Goal: Task Accomplishment & Management: Complete application form

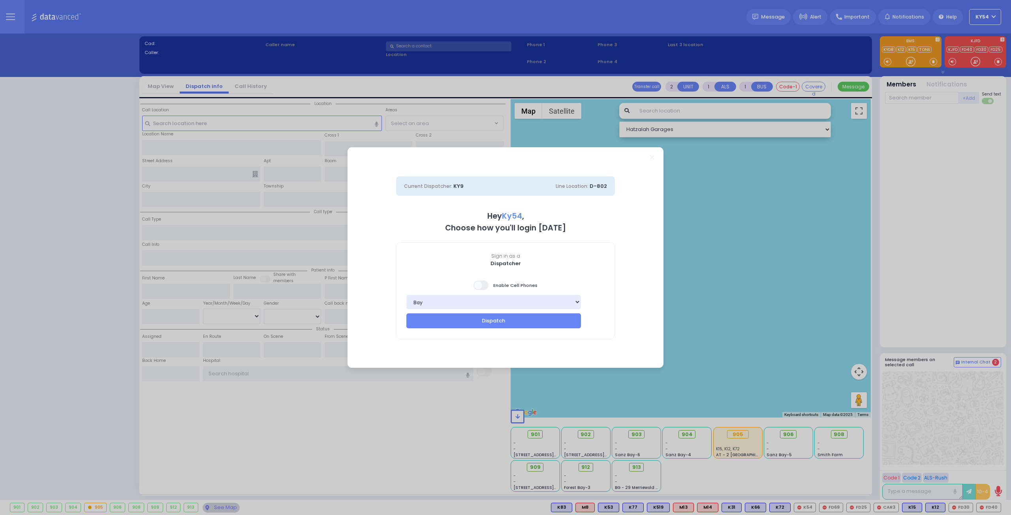
click at [485, 282] on span at bounding box center [482, 285] width 16 height 9
click at [79, 280] on input "checkbox" at bounding box center [79, 280] width 0 height 0
click at [480, 323] on button "Dispatch" at bounding box center [493, 321] width 175 height 15
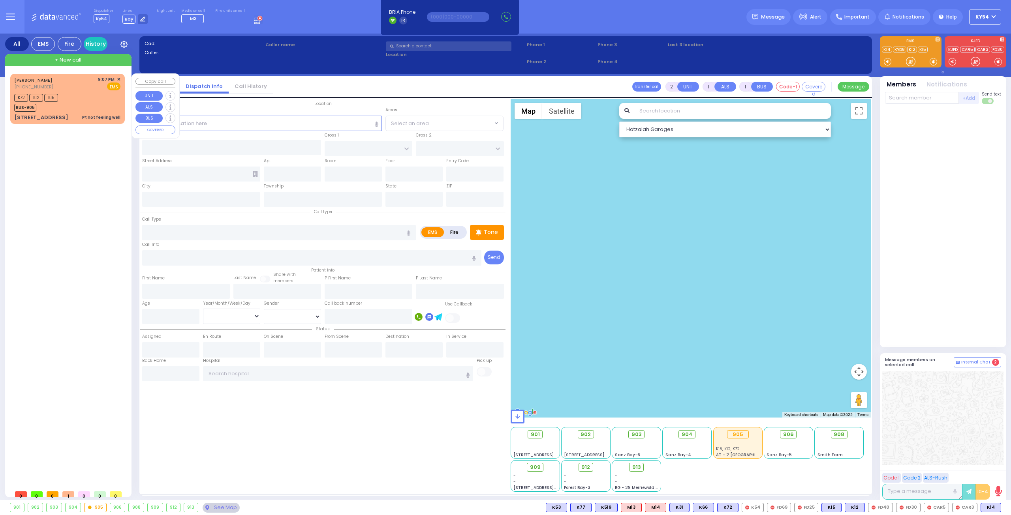
click at [83, 211] on div "[PERSON_NAME] [PHONE_NUMBER] 9:07 PM ✕ K72" at bounding box center [69, 280] width 118 height 413
click at [73, 227] on div "[PERSON_NAME] [PHONE_NUMBER] 9:07 PM ✕ K72" at bounding box center [69, 280] width 118 height 413
drag, startPoint x: 90, startPoint y: 96, endPoint x: 78, endPoint y: 96, distance: 11.9
click at [89, 97] on div "K72 K12 K15 BUS-905" at bounding box center [67, 102] width 106 height 20
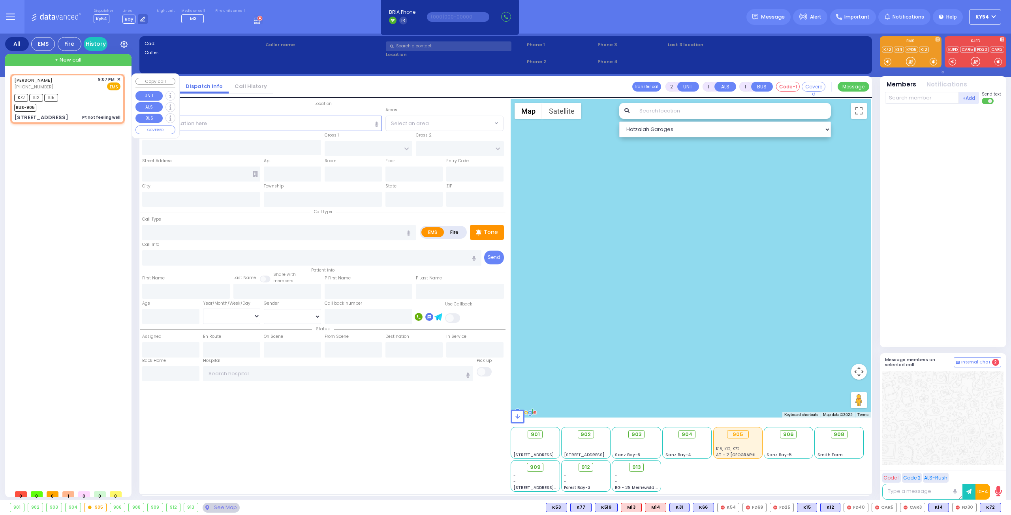
type input "1"
type input "0"
select select
type input "Pt not feeling well"
radio input "true"
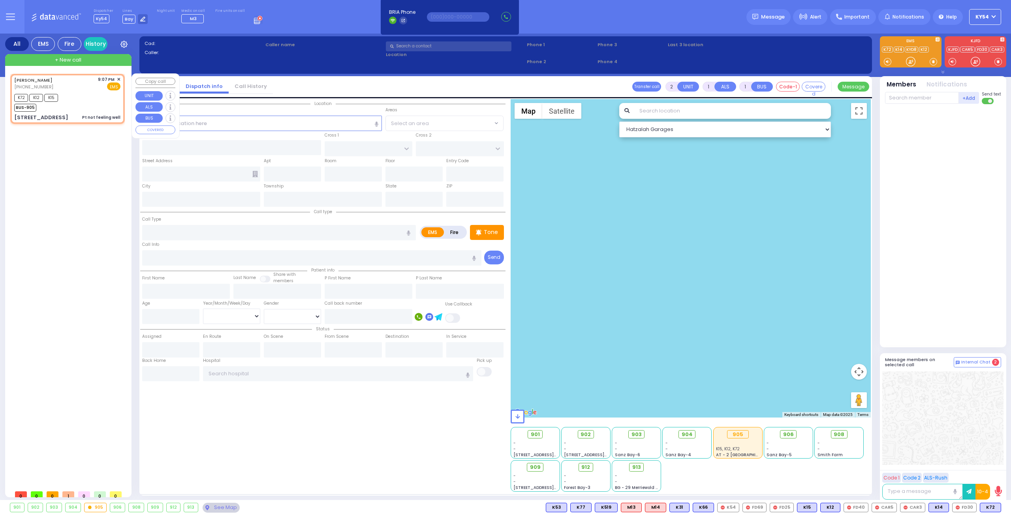
type input "[PERSON_NAME]"
type input "6"
select select "Week"
select select "[DEMOGRAPHIC_DATA]"
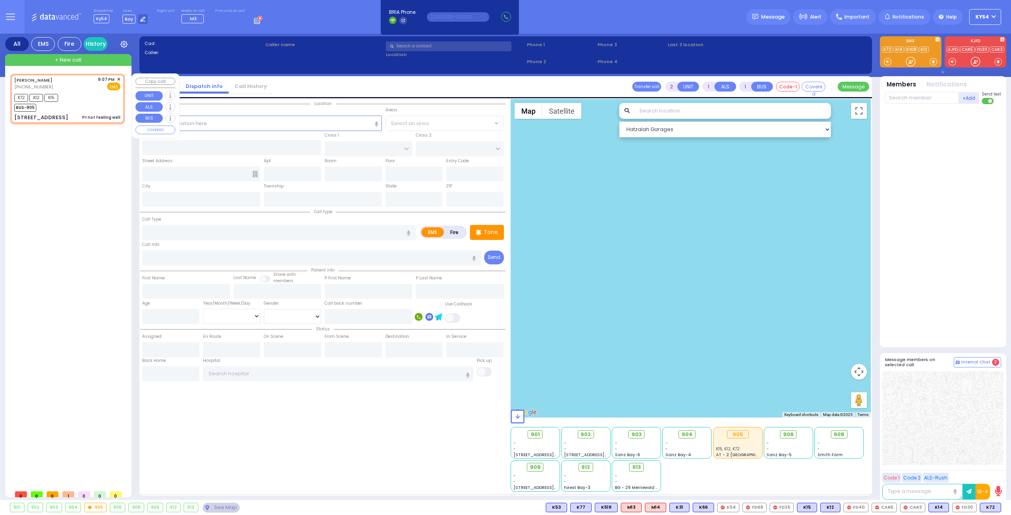
type input "21:07"
type input "21:09"
type input "ALAMO COURT"
type input "[PERSON_NAME] AVE"
type input "[STREET_ADDRESS]"
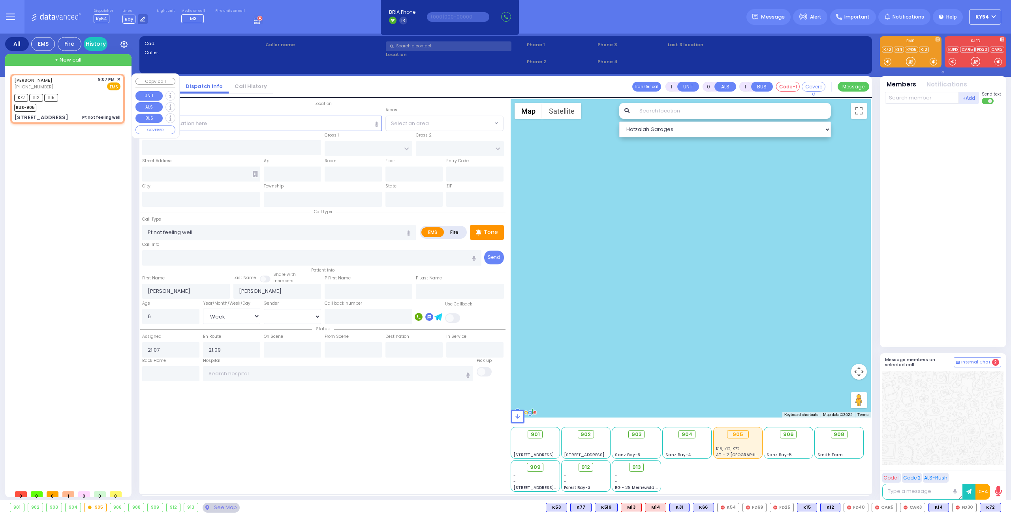
type input "Monroe"
type input "[US_STATE]"
type input "10950"
select select "Hatzalah Garages"
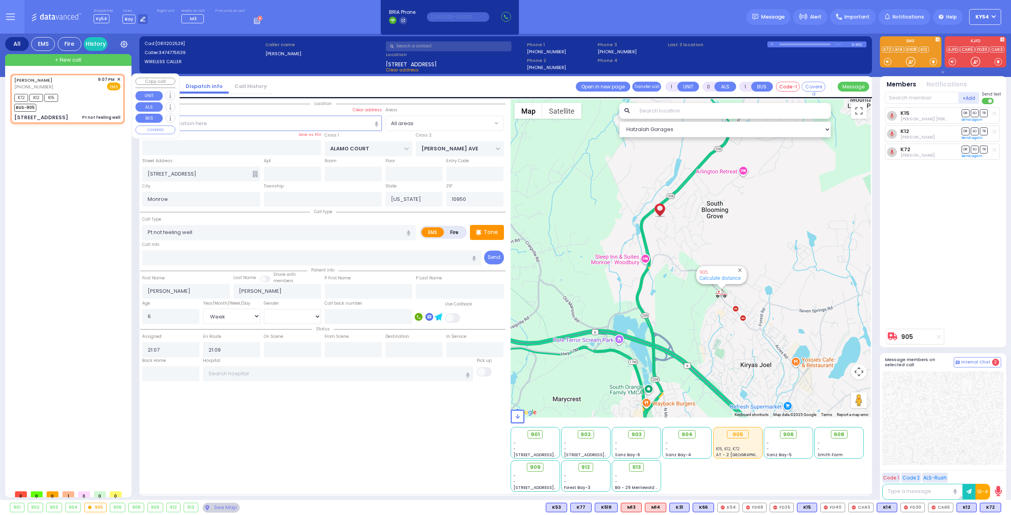
click at [80, 96] on div "K72 K12 K15 BUS-905" at bounding box center [67, 102] width 106 height 20
select select
radio input "true"
select select "Week"
select select "[DEMOGRAPHIC_DATA]"
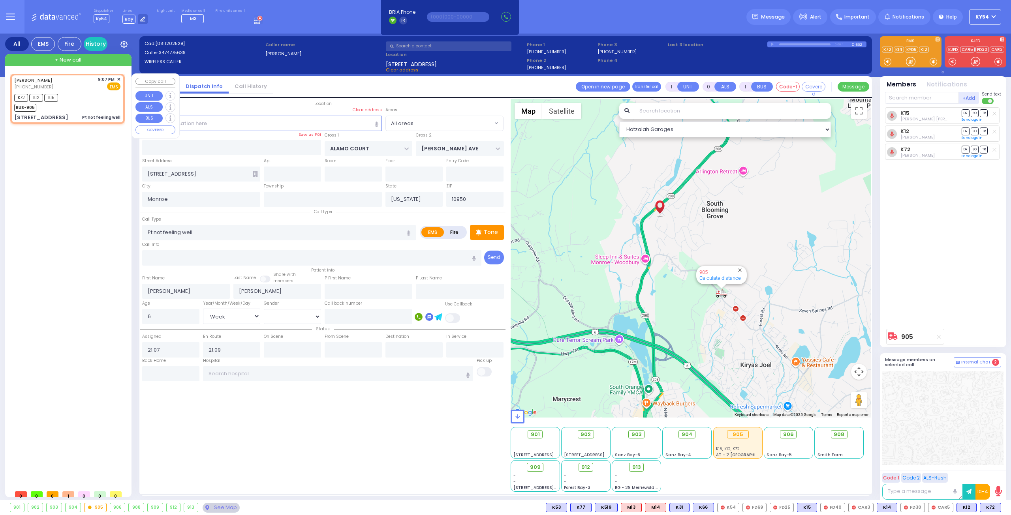
select select "Hatzalah Garages"
click at [119, 80] on span "✕" at bounding box center [119, 79] width 4 height 7
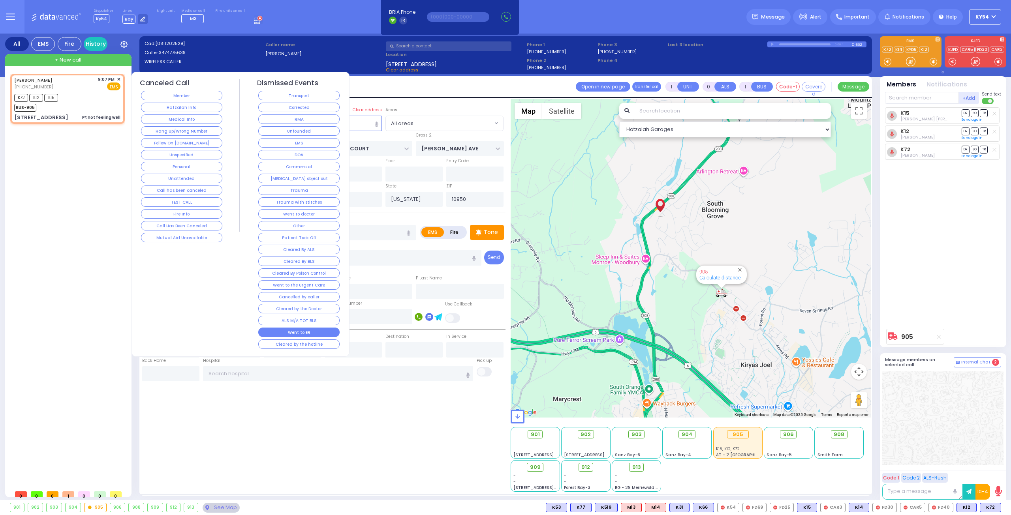
click at [280, 328] on button "Went to ER" at bounding box center [298, 332] width 81 height 9
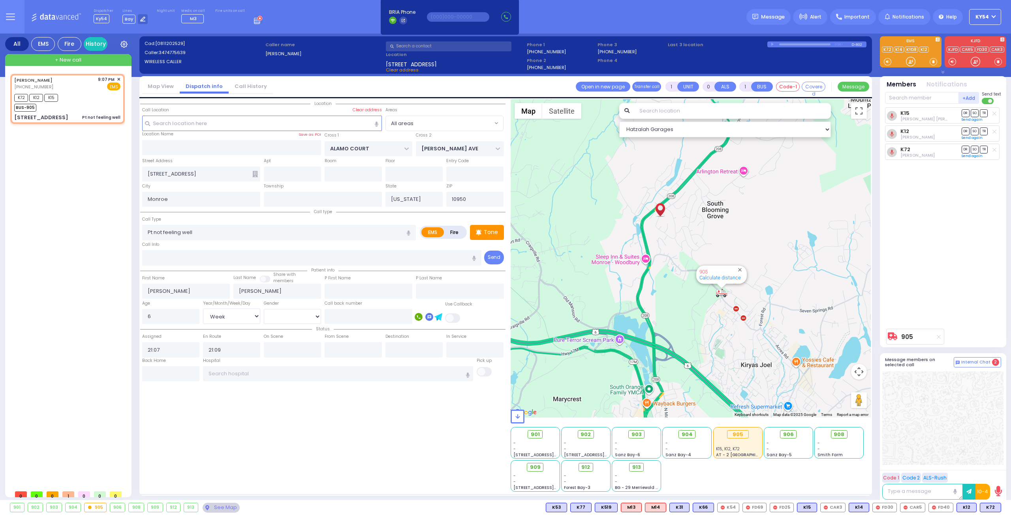
select select
radio input "true"
select select
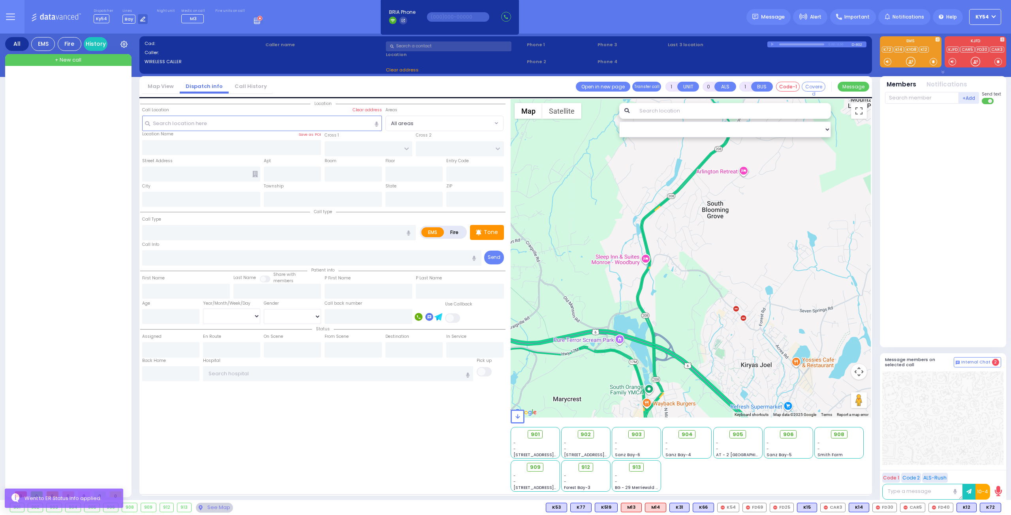
click at [84, 196] on div at bounding box center [69, 280] width 118 height 413
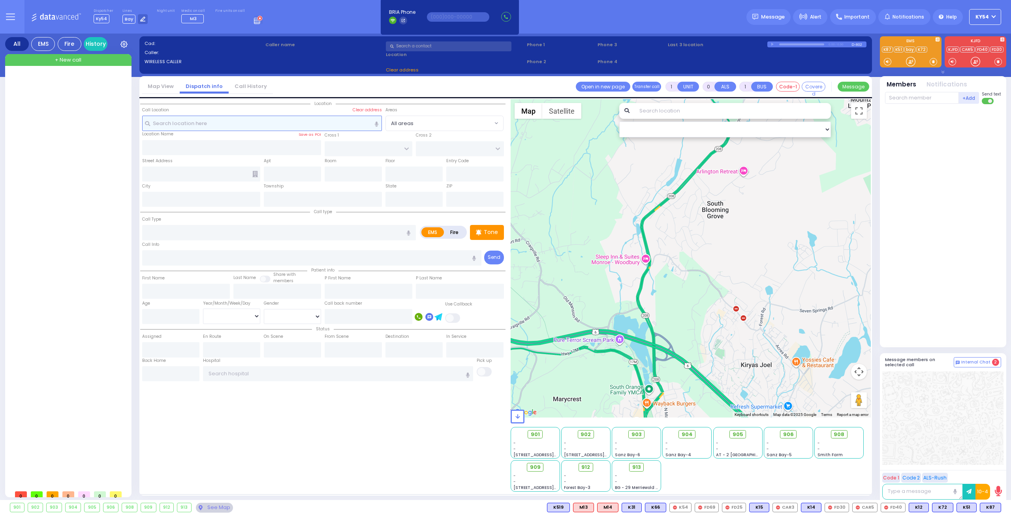
click at [208, 123] on input "text" at bounding box center [262, 123] width 240 height 15
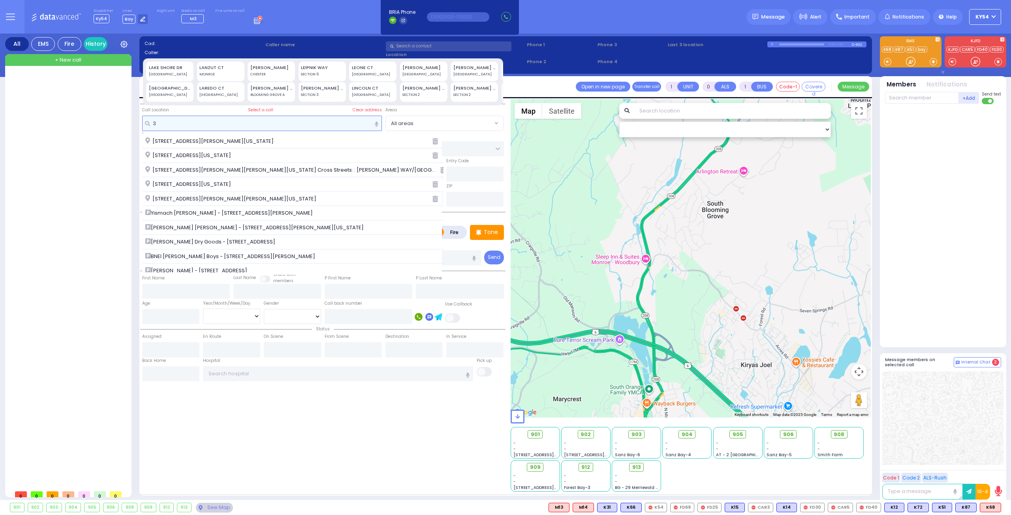
type input "3"
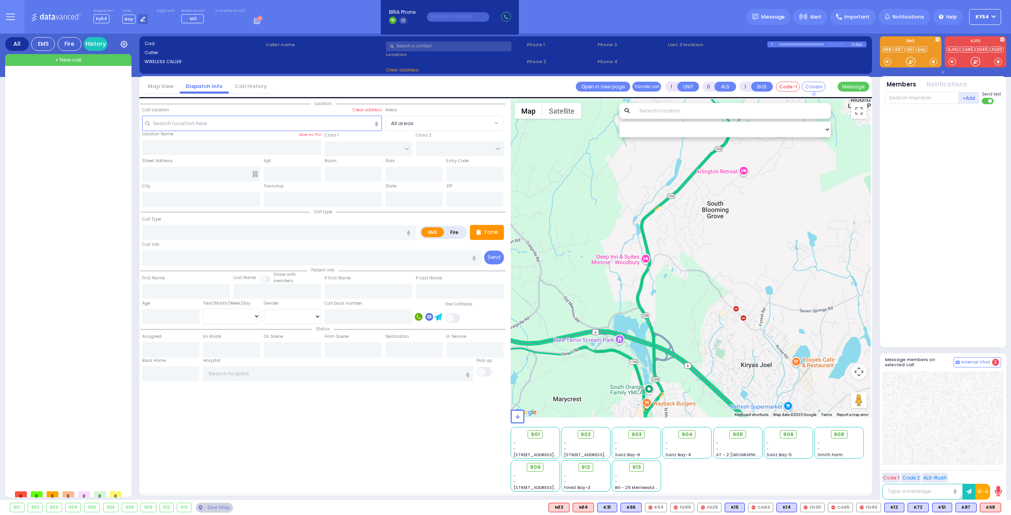
click at [65, 60] on span "+ New call" at bounding box center [68, 60] width 26 height 8
type input "2"
type input "1"
select select
radio input "true"
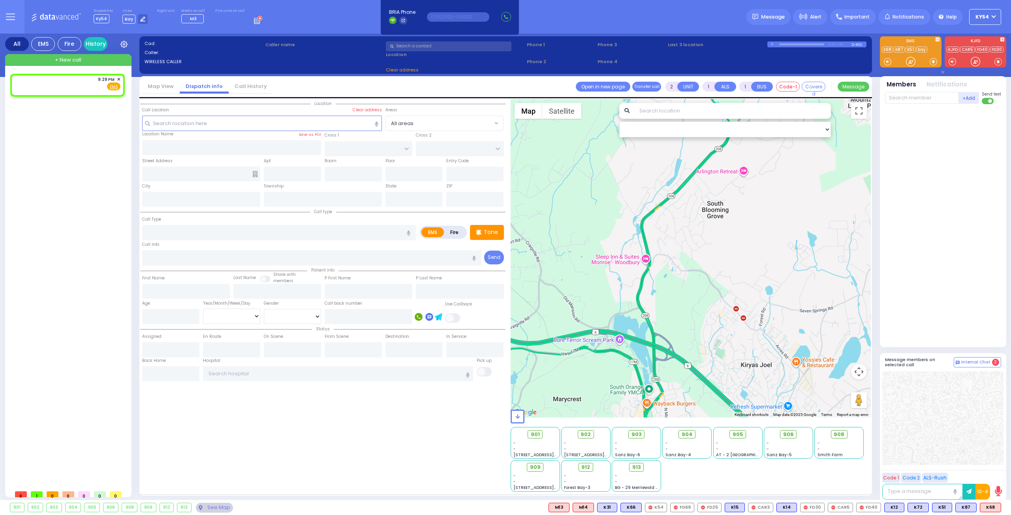
select select
type input "21:29"
select select "Hatzalah Garages"
select select
radio input "true"
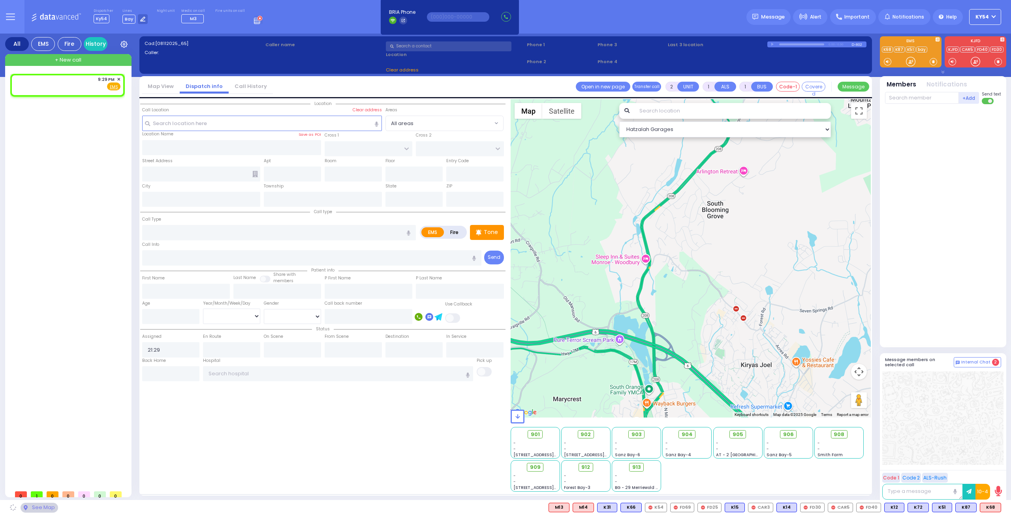
select select
select select "Hatzalah Garages"
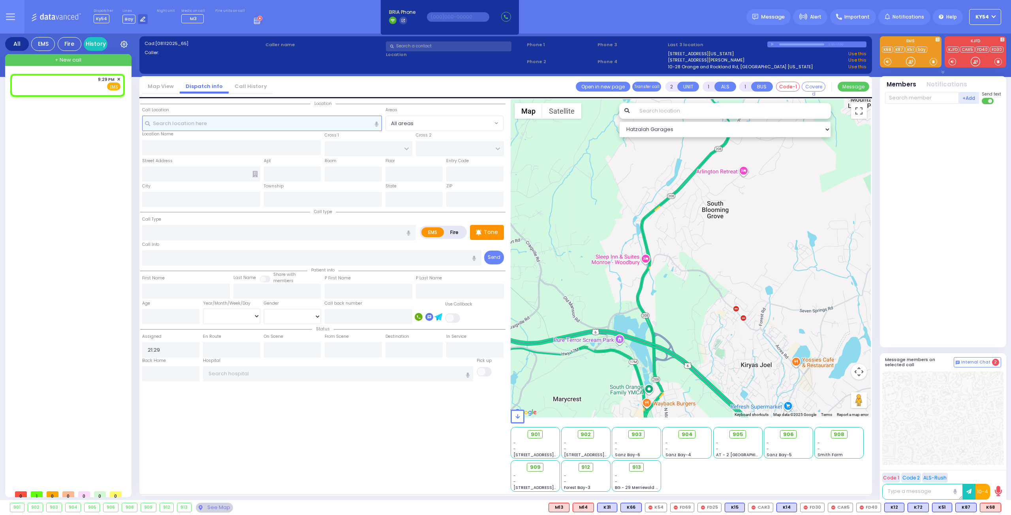
click at [180, 124] on input "text" at bounding box center [262, 123] width 240 height 15
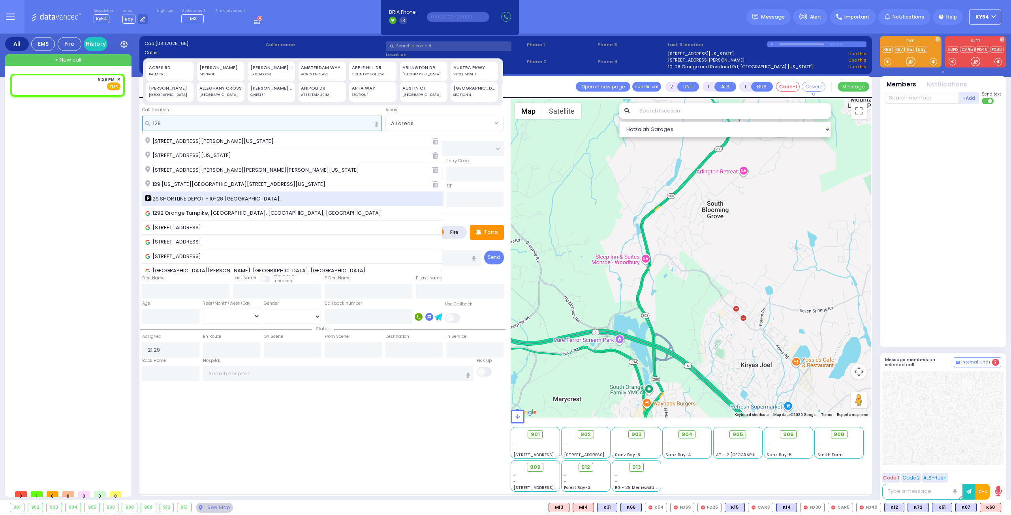
type input "129"
click at [205, 199] on span "129 SHORTLINE DEPOT - 10-28 [GEOGRAPHIC_DATA]," at bounding box center [214, 199] width 138 height 8
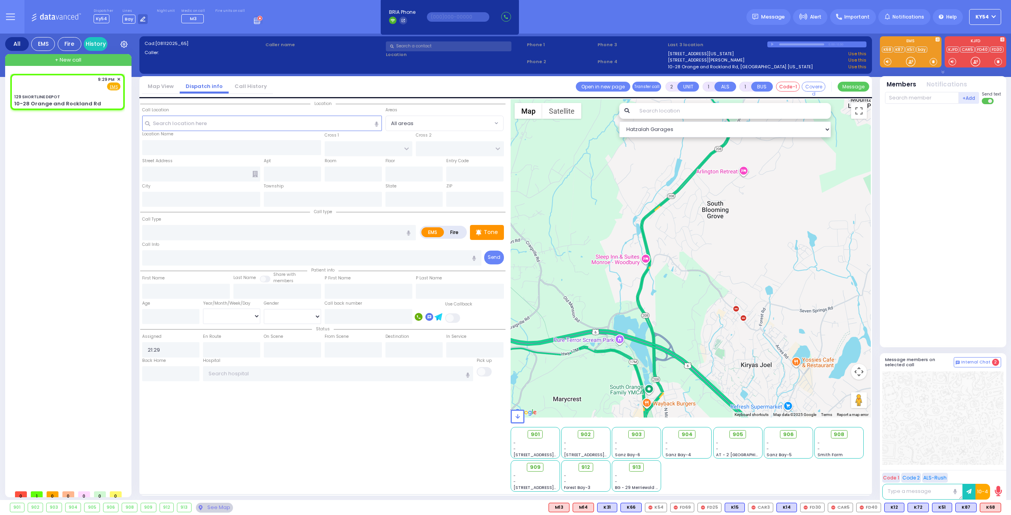
select select
radio input "true"
select select
select select "Hatzalah Garages"
click at [168, 320] on input "number" at bounding box center [170, 316] width 57 height 15
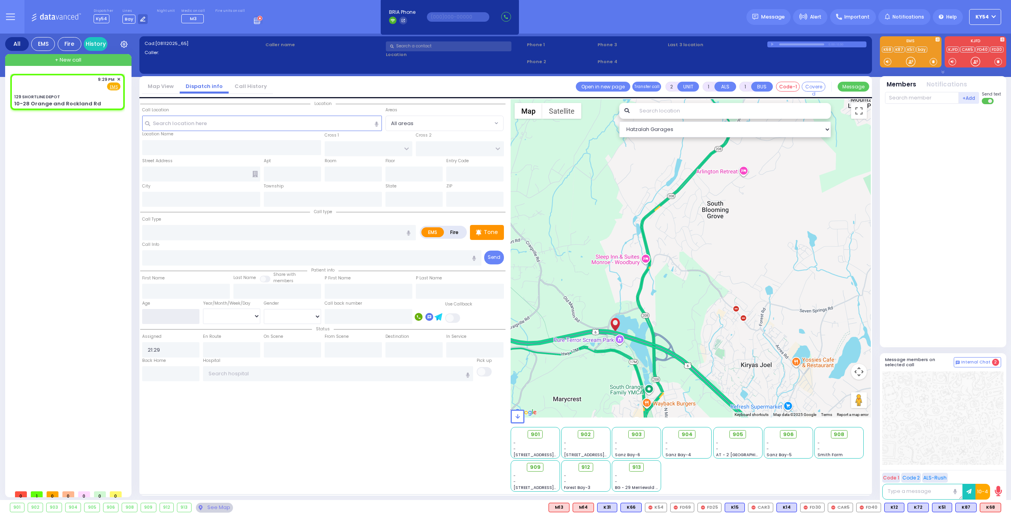
type input "129 SHORTLINE DEPOT"
type input "10-28 Orange and Rockland Rd"
type input "Monroe"
type input "[US_STATE]"
type input "10950"
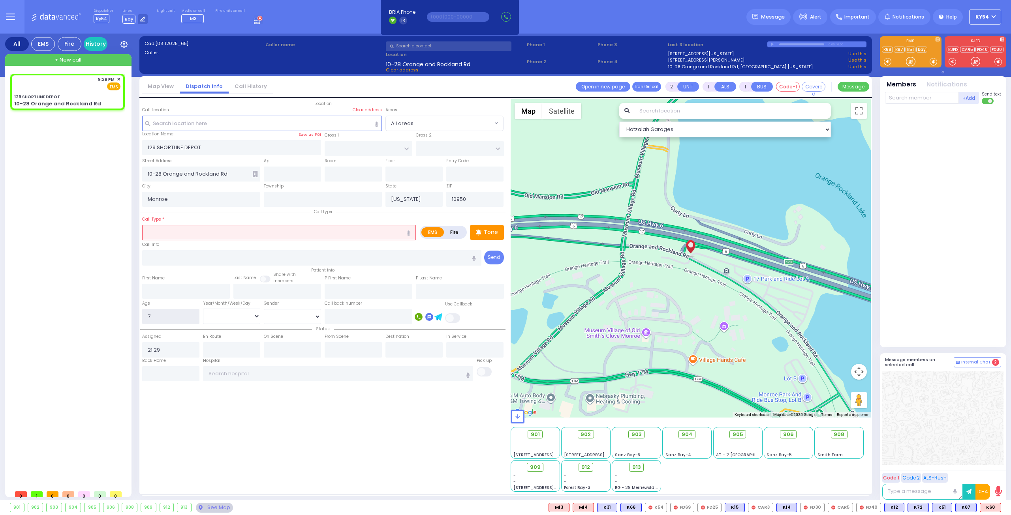
type input "7"
click at [224, 312] on select "Year Month Week Day" at bounding box center [231, 316] width 57 height 15
select select
radio input "true"
select select
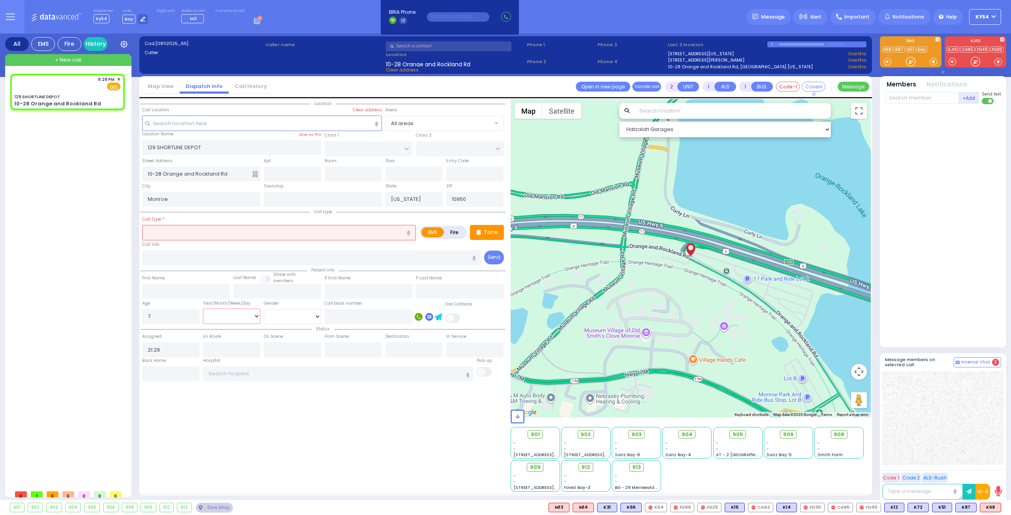
select select "Hatzalah Garages"
select select "Year"
click at [203, 309] on select "Year Month Week Day" at bounding box center [231, 316] width 57 height 15
select select
radio input "true"
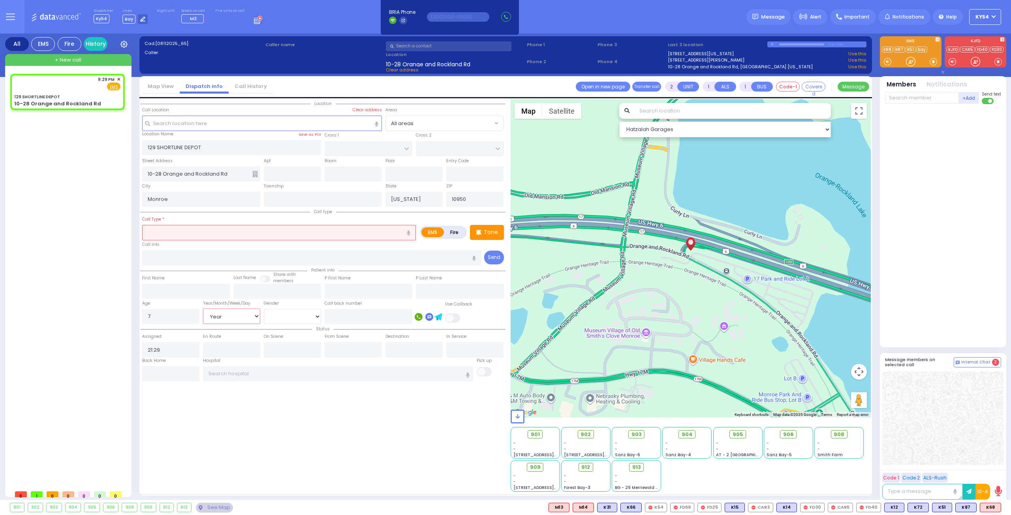
select select "Year"
select select "Hatzalah Garages"
click at [203, 232] on input "text" at bounding box center [279, 232] width 274 height 15
click at [169, 230] on input "text" at bounding box center [279, 232] width 274 height 15
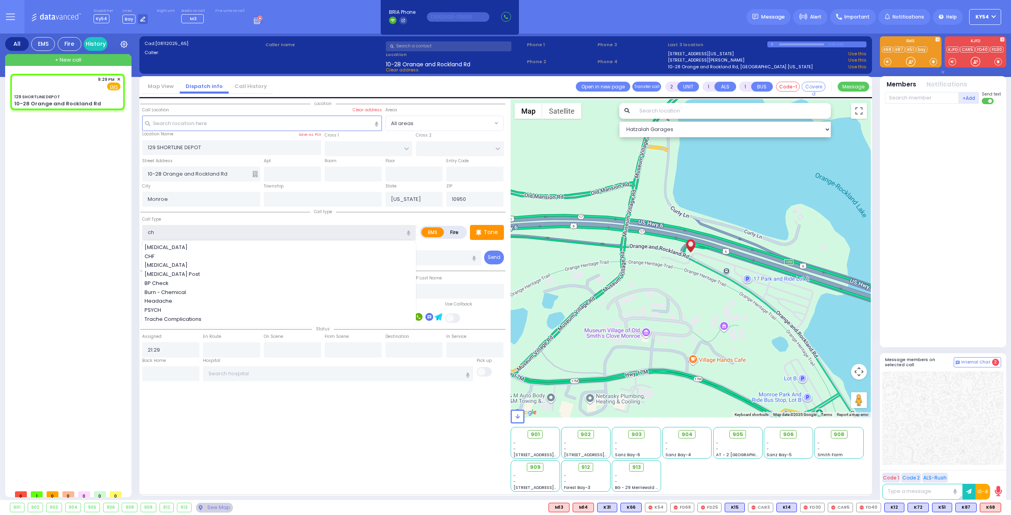
type input "c"
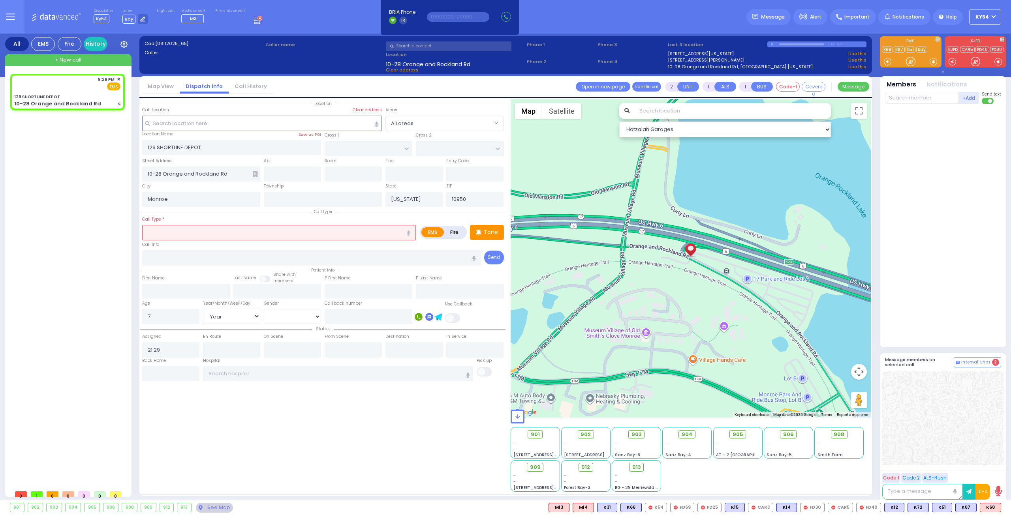
select select
radio input "true"
select select "Year"
select select "Hatzalah Garages"
select select
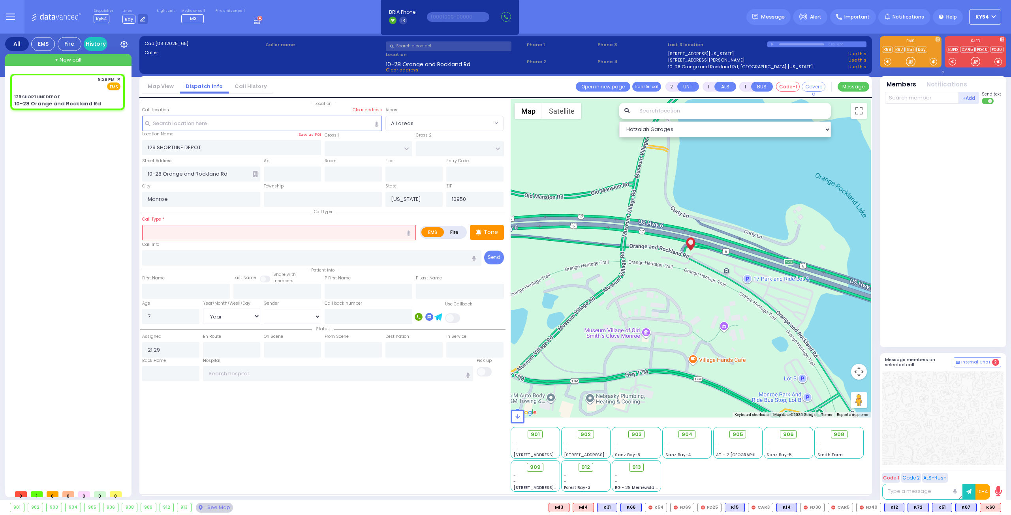
radio input "true"
select select "Year"
select select "Hatzalah Garages"
click at [409, 231] on icon "button" at bounding box center [409, 233] width 4 height 5
type input "child with a history"
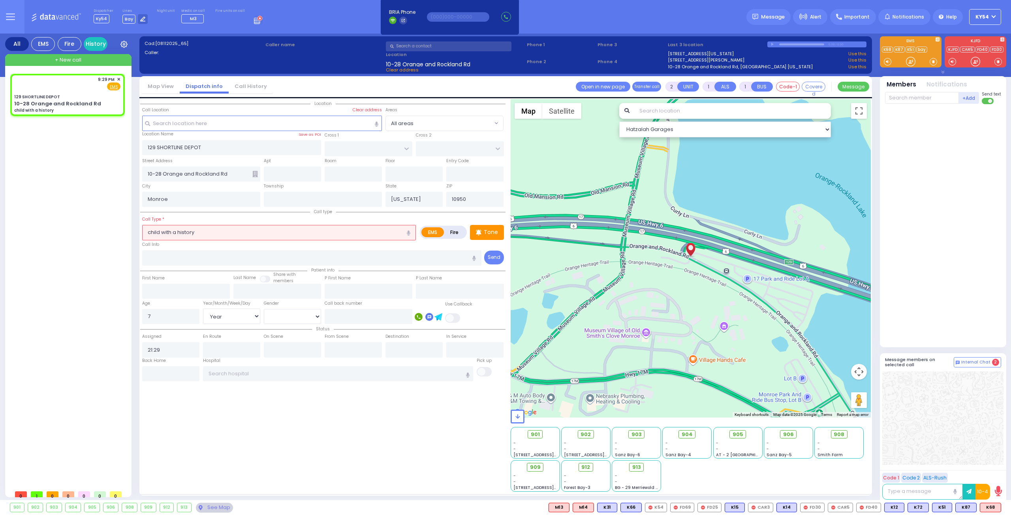
select select
radio input "true"
select select "Year"
select select "Hatzalah Garages"
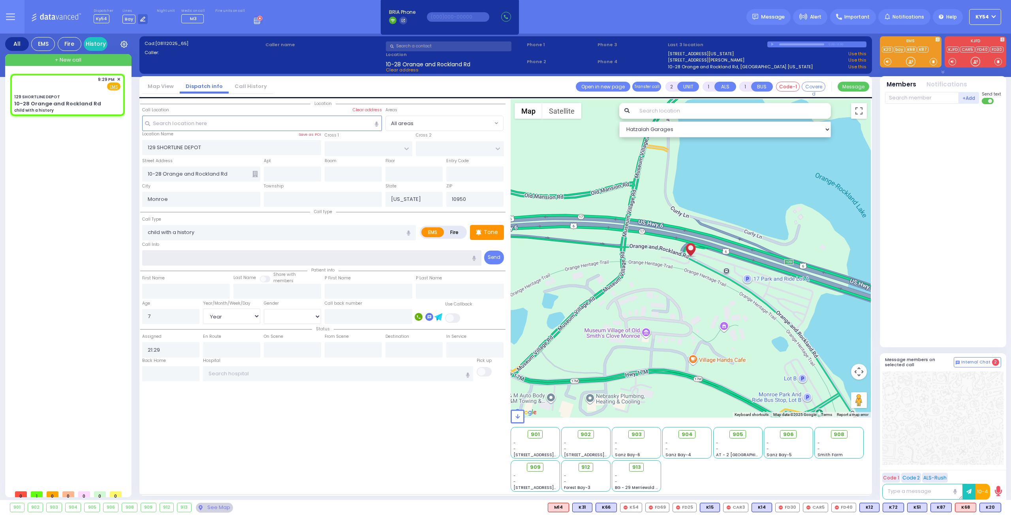
click at [243, 256] on input "text" at bounding box center [312, 257] width 340 height 15
click at [474, 257] on icon "button" at bounding box center [474, 258] width 4 height 5
type input "going to Colonel"
select select
radio input "true"
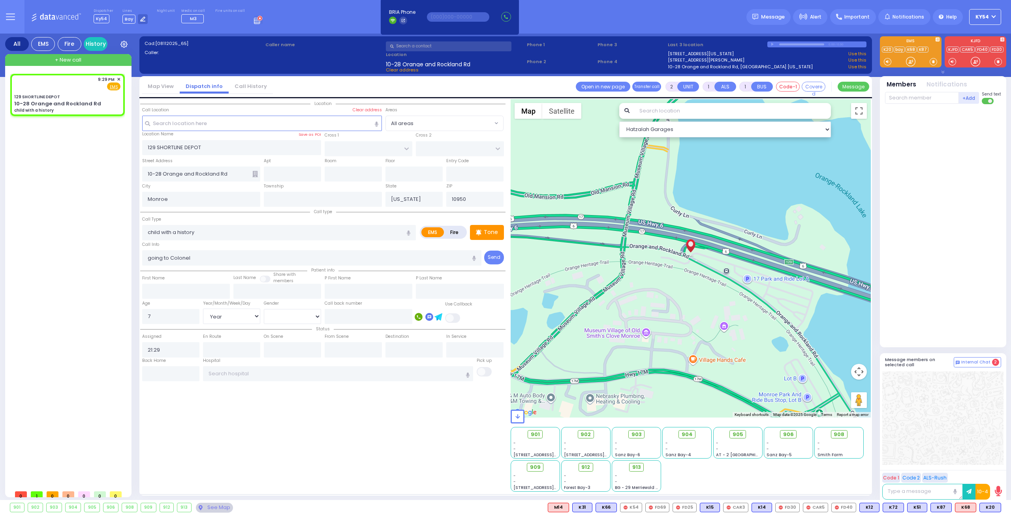
select select "Year"
select select "Hatzalah Garages"
click at [253, 248] on div "Call Info going to Colonel" at bounding box center [312, 253] width 340 height 25
drag, startPoint x: 205, startPoint y: 255, endPoint x: 198, endPoint y: 256, distance: 6.5
click at [203, 255] on input "going to Colonel" at bounding box center [312, 257] width 340 height 15
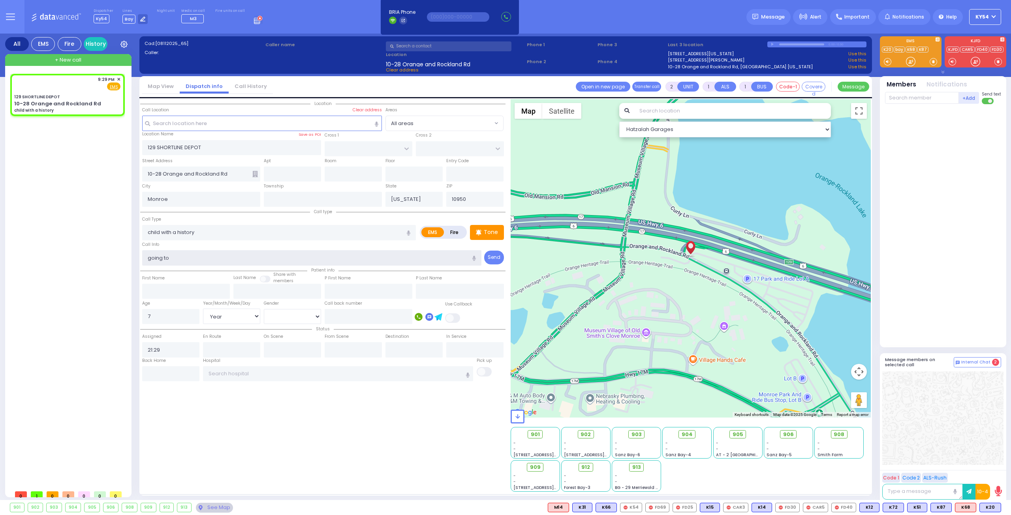
type input "going to"
click at [220, 370] on input "text" at bounding box center [338, 374] width 271 height 15
select select
radio input "true"
select select "Year"
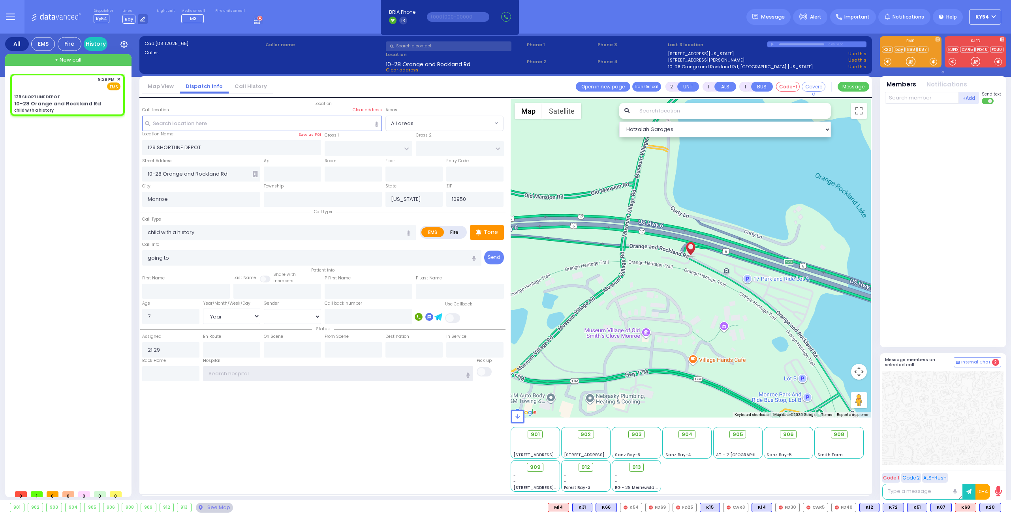
select select "Hatzalah Garages"
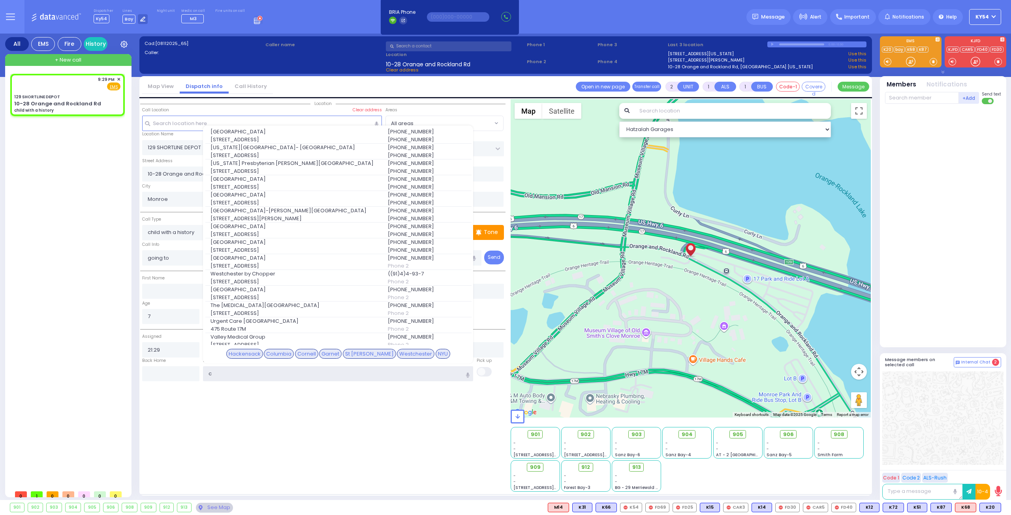
type input "c"
click at [179, 256] on input "going to" at bounding box center [312, 257] width 340 height 15
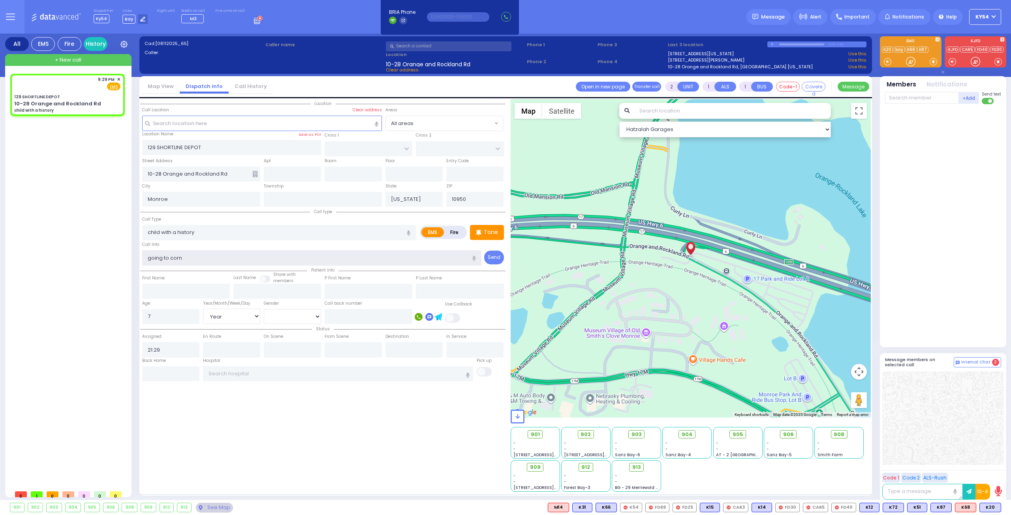
type input "going to corn"
click at [266, 369] on input "text" at bounding box center [338, 374] width 271 height 15
select select
radio input "true"
select select "Year"
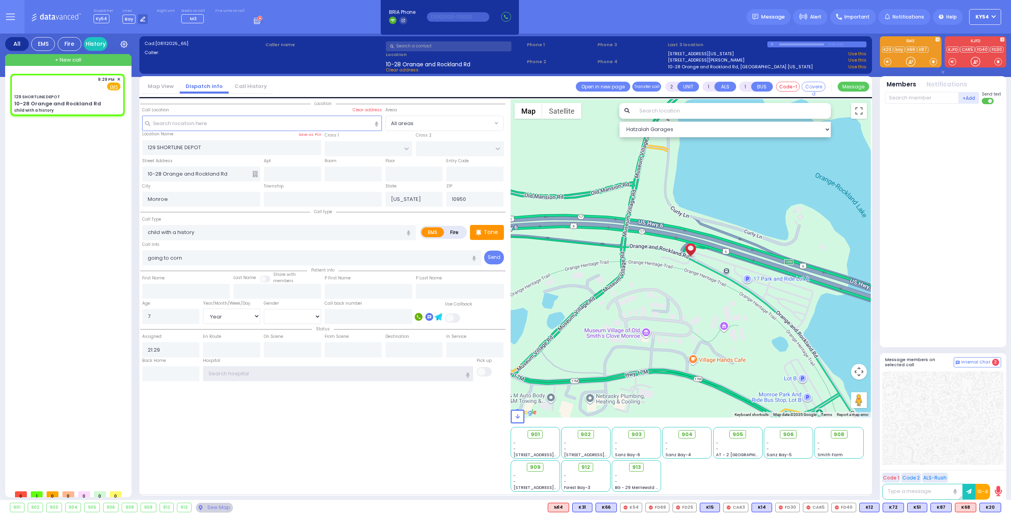
select select "Hatzalah Garages"
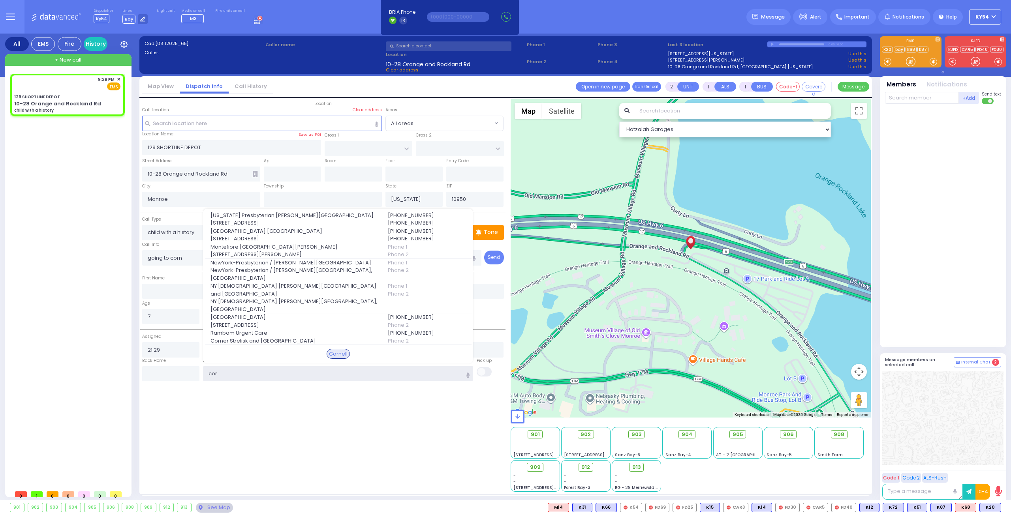
type input "cor"
click at [73, 269] on div "9:29 PM ✕ EMS" at bounding box center [69, 280] width 118 height 413
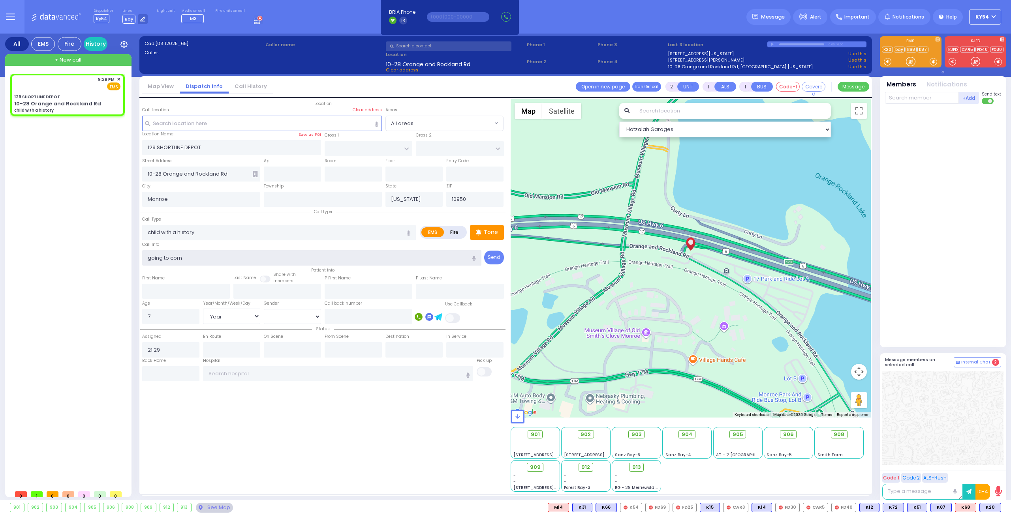
click at [196, 259] on input "going to corn" at bounding box center [312, 257] width 340 height 15
click at [147, 258] on input "going to [GEOGRAPHIC_DATA]" at bounding box center [312, 257] width 340 height 15
type input "going to [GEOGRAPHIC_DATA]"
click at [68, 226] on div "9:29 PM ✕ EMS" at bounding box center [69, 280] width 118 height 413
select select
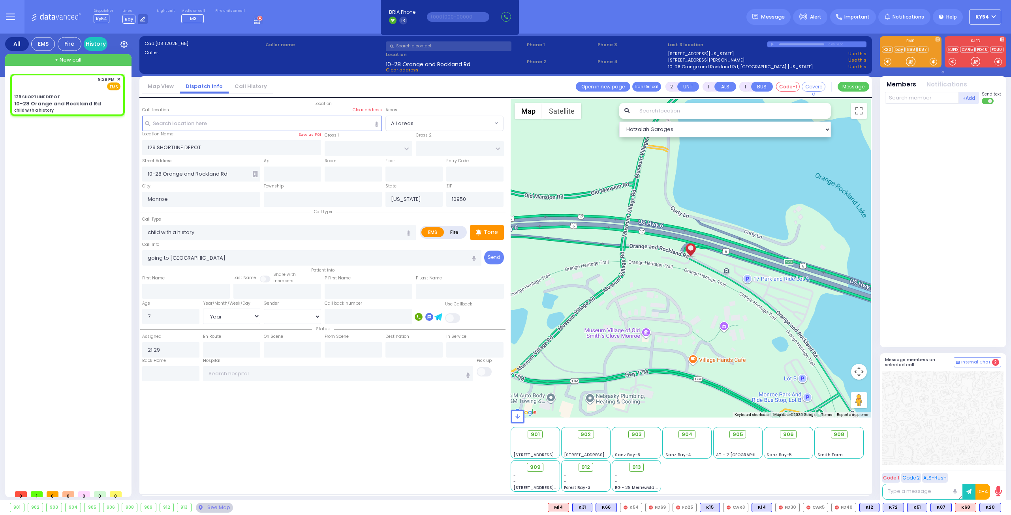
radio input "true"
select select "Year"
select select "Hatzalah Garages"
click at [992, 507] on span "K20" at bounding box center [990, 508] width 21 height 9
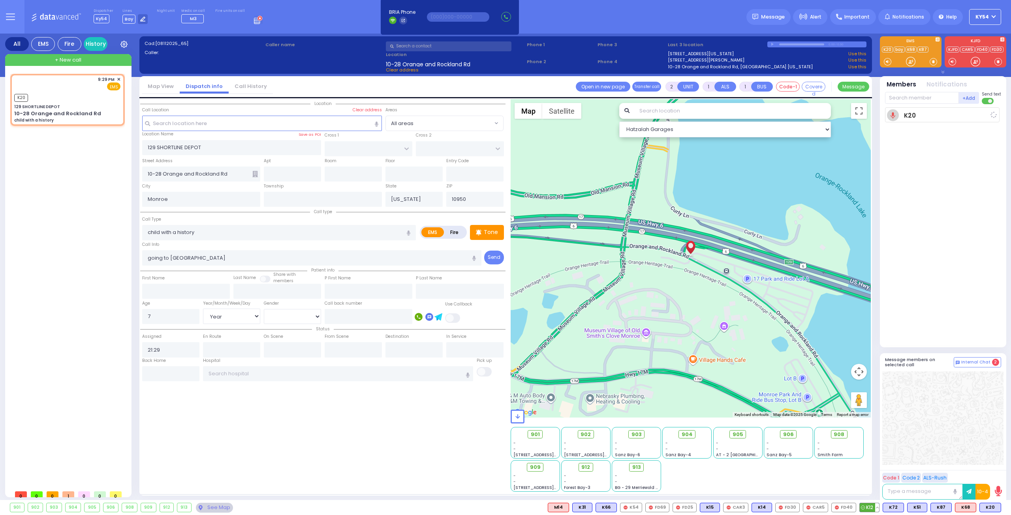
select select
radio input "true"
select select "Year"
type input "21:33"
select select "Hatzalah Garages"
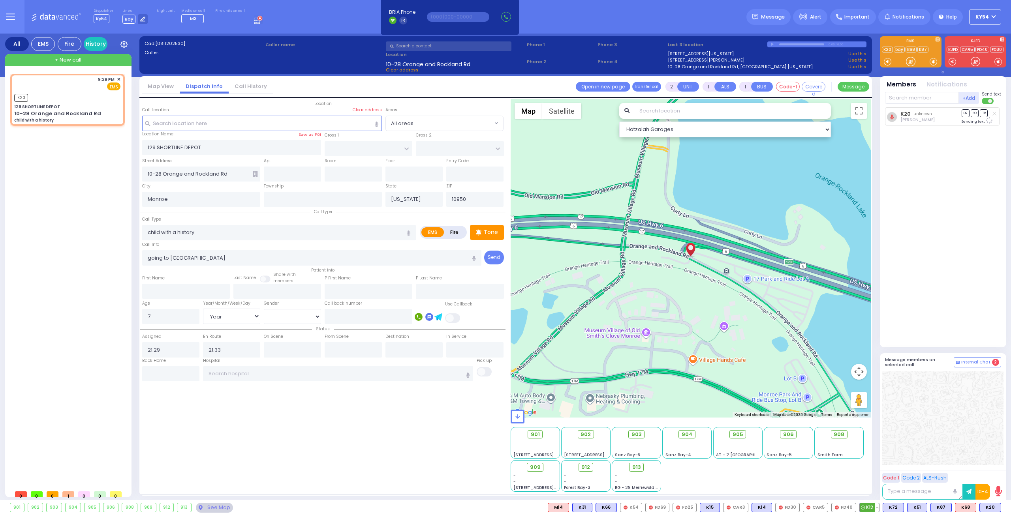
click at [877, 506] on span "K12" at bounding box center [869, 508] width 19 height 9
select select
radio input "true"
select select "Year"
select select "Hatzalah Garages"
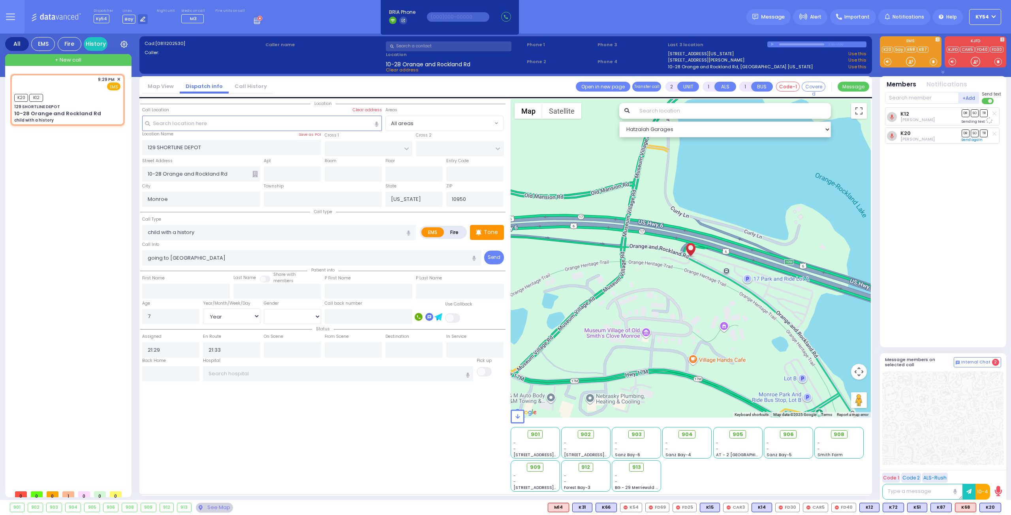
click at [83, 200] on div "9:29 PM ✕ K20 K12" at bounding box center [69, 280] width 118 height 413
click at [338, 316] on input "text" at bounding box center [369, 316] width 88 height 15
type input "8452225858"
click at [967, 118] on link "Send again" at bounding box center [972, 119] width 21 height 5
select select
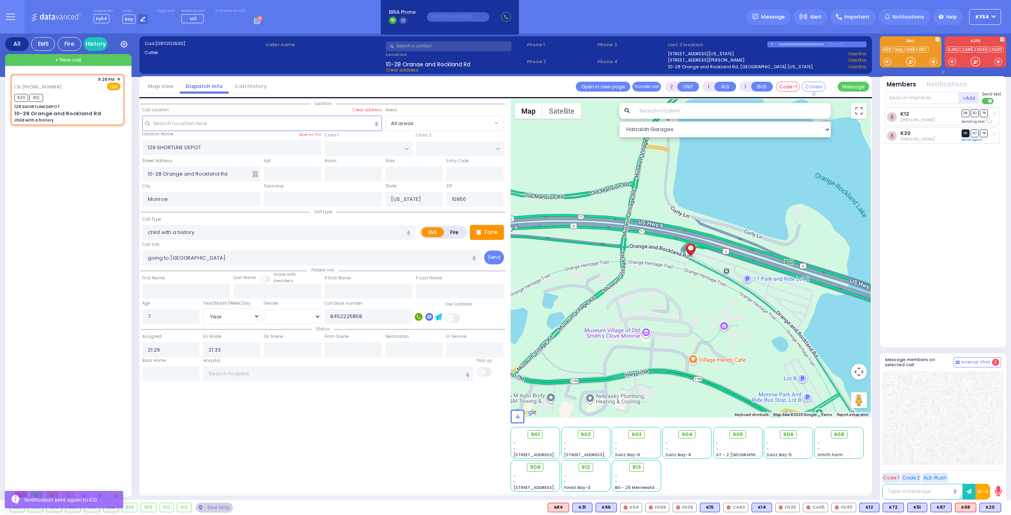
radio input "true"
select select "Year"
select select "Hatzalah Garages"
click at [968, 137] on link "Send again" at bounding box center [972, 137] width 21 height 5
click at [44, 264] on div "CB: [PHONE_NUMBER] 9:29 PM ✕" at bounding box center [69, 280] width 118 height 413
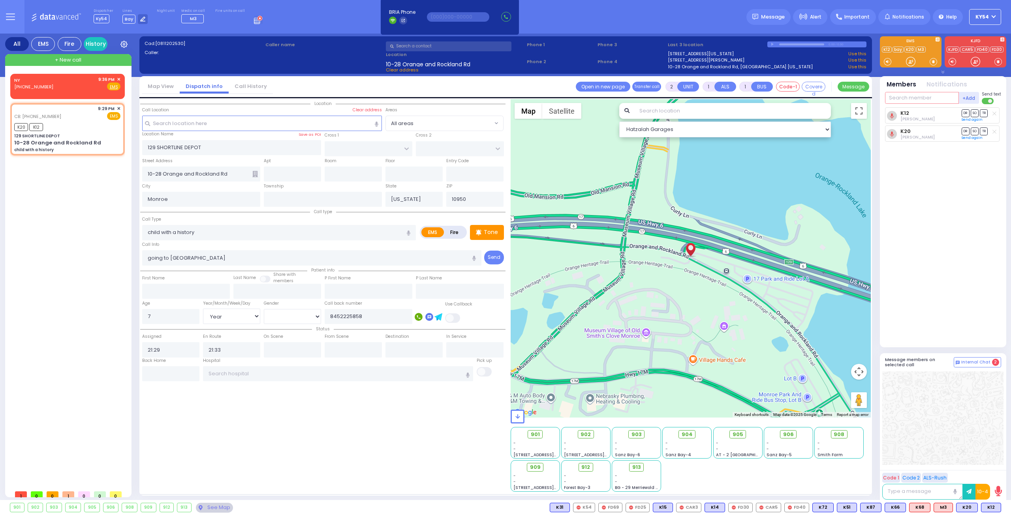
click at [916, 95] on input "text" at bounding box center [922, 98] width 74 height 12
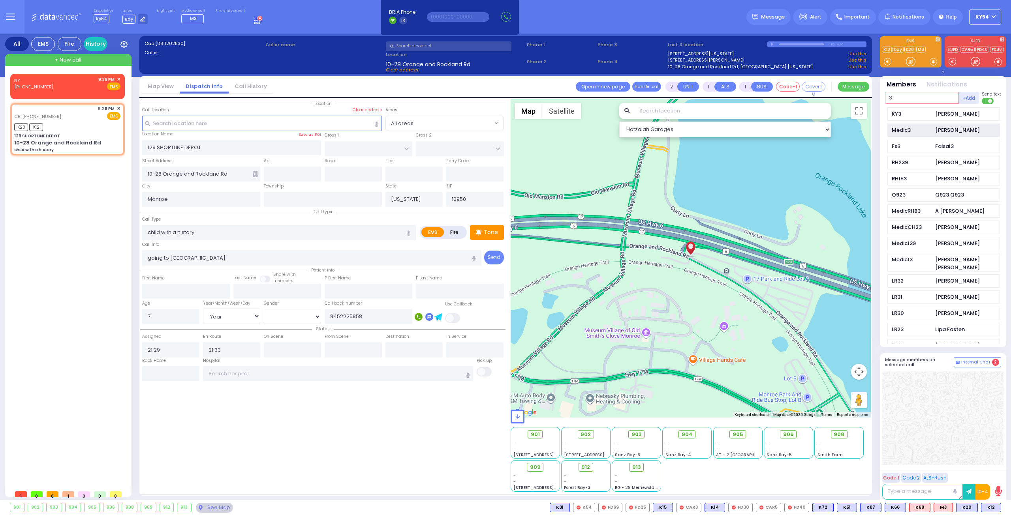
type input "3"
click at [924, 130] on div "Medic3" at bounding box center [912, 130] width 40 height 8
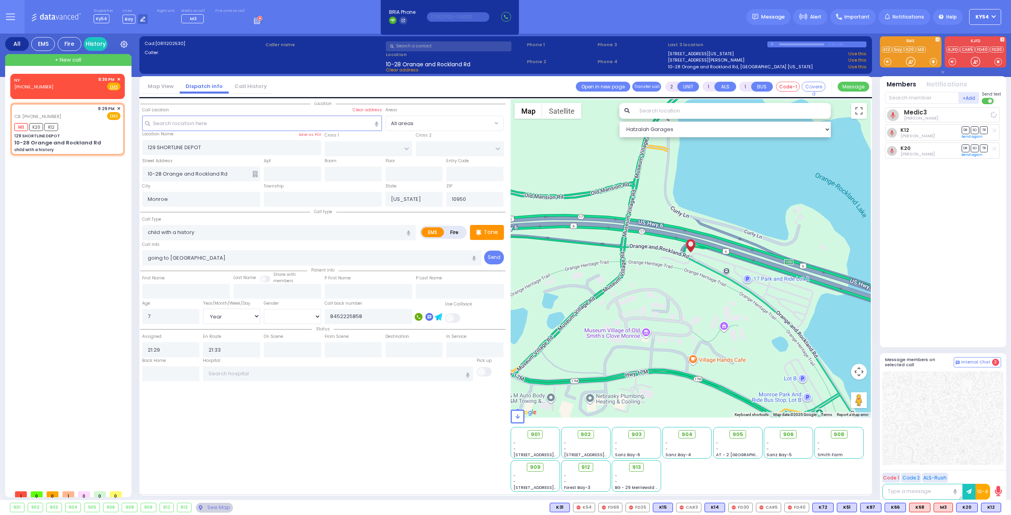
select select
radio input "true"
select select "Year"
select select "Hatzalah Garages"
click at [119, 79] on span "✕" at bounding box center [119, 79] width 4 height 7
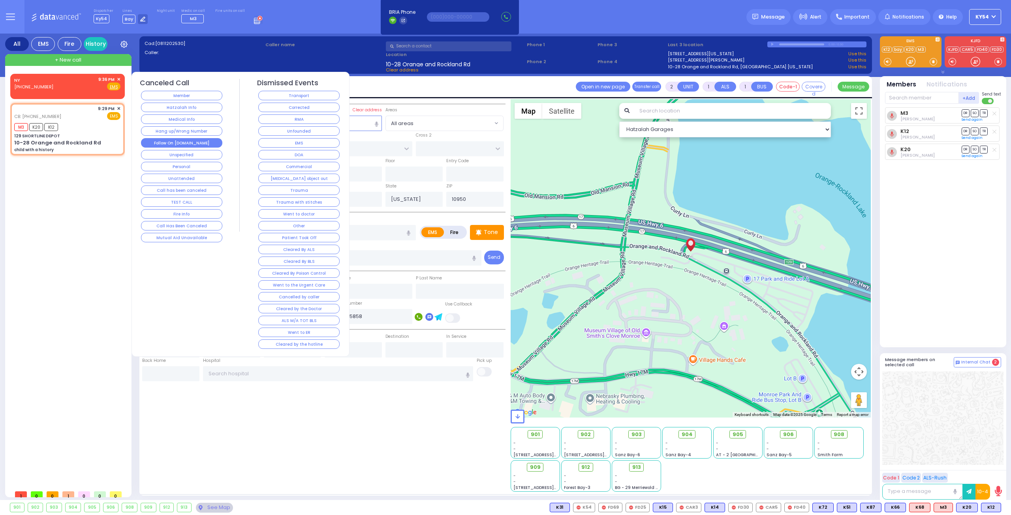
click at [160, 142] on button "Follow On [DOMAIN_NAME]" at bounding box center [181, 142] width 81 height 9
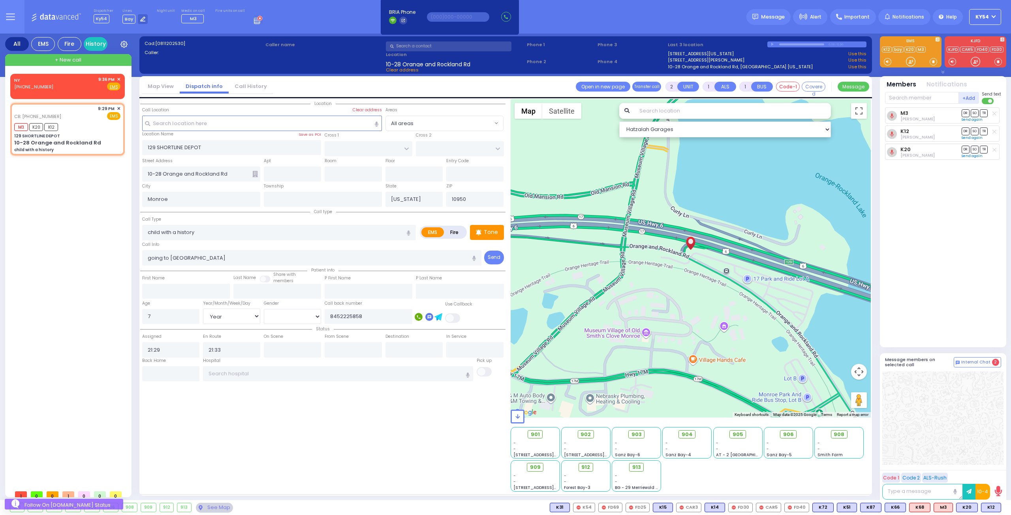
click at [76, 225] on div "NY [PHONE_NUMBER] 9:36 PM ✕ EMS" at bounding box center [69, 280] width 118 height 413
drag, startPoint x: 54, startPoint y: 237, endPoint x: 62, endPoint y: 216, distance: 22.9
click at [54, 237] on div "NY [PHONE_NUMBER] 9:57 PM ✕ EMS" at bounding box center [69, 280] width 118 height 413
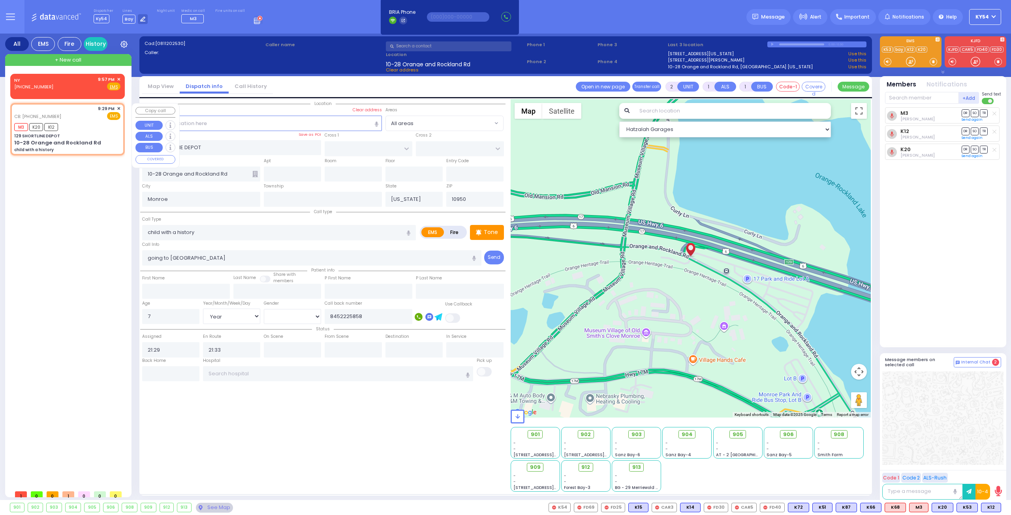
click at [81, 120] on div "CB: [PHONE_NUMBER] 9:29 PM ✕ EMS M3 K20 K12" at bounding box center [67, 129] width 111 height 50
select select
radio input "true"
select select "Year"
select select "Hatzalah Garages"
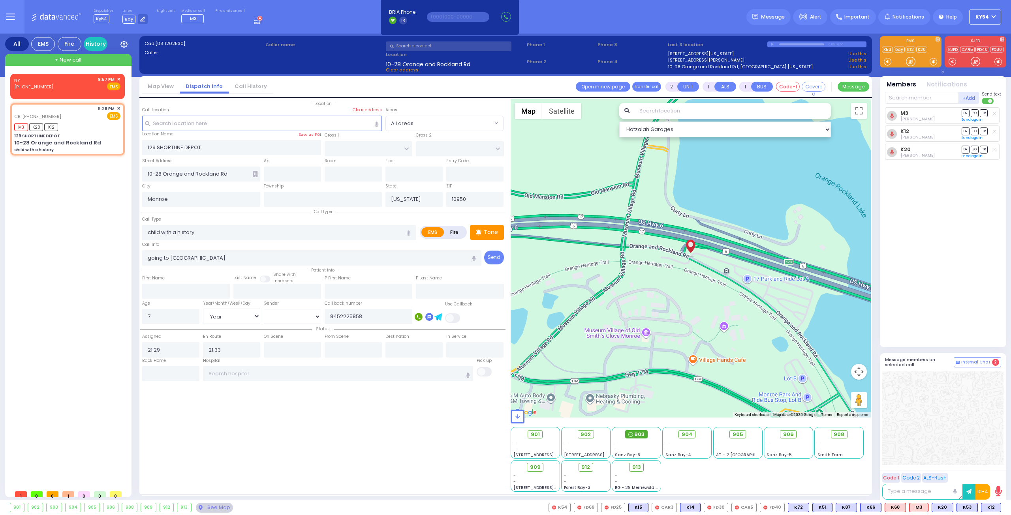
click at [640, 434] on span "903" at bounding box center [639, 435] width 10 height 8
select select
radio input "true"
select select "Year"
select select "Hatzalah Garages"
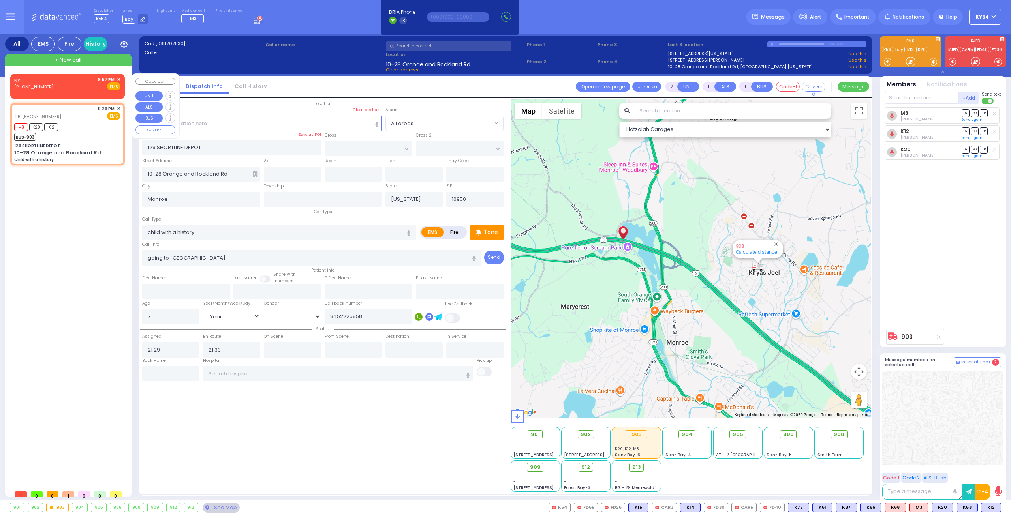
click at [120, 78] on span "✕" at bounding box center [119, 79] width 4 height 7
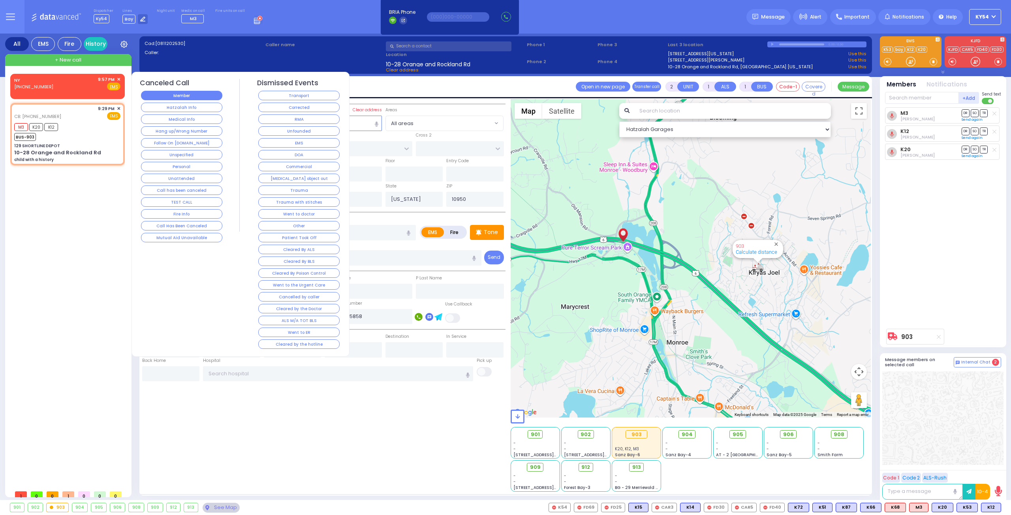
click at [178, 95] on button "Member" at bounding box center [181, 95] width 81 height 9
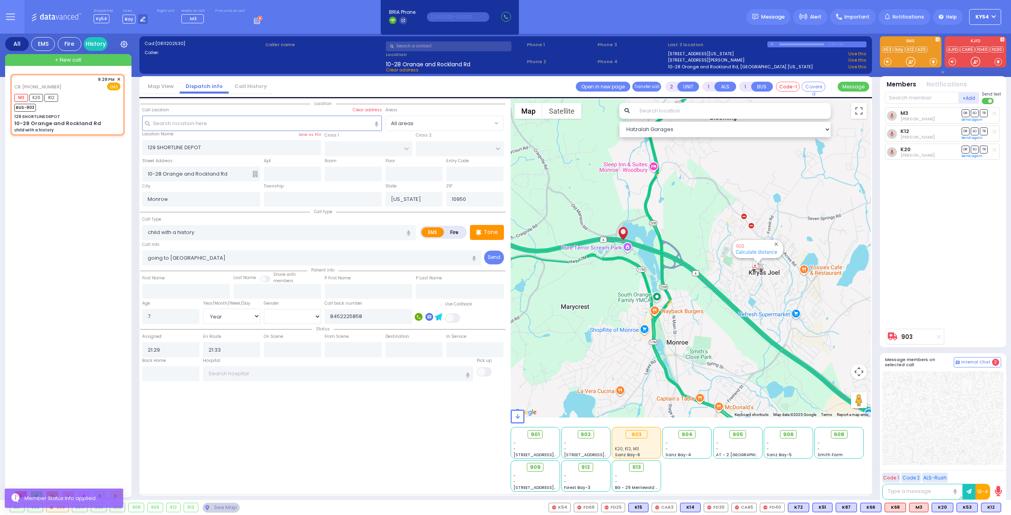
click at [92, 253] on div "CB: [PHONE_NUMBER] 9:29 PM ✕" at bounding box center [69, 280] width 118 height 413
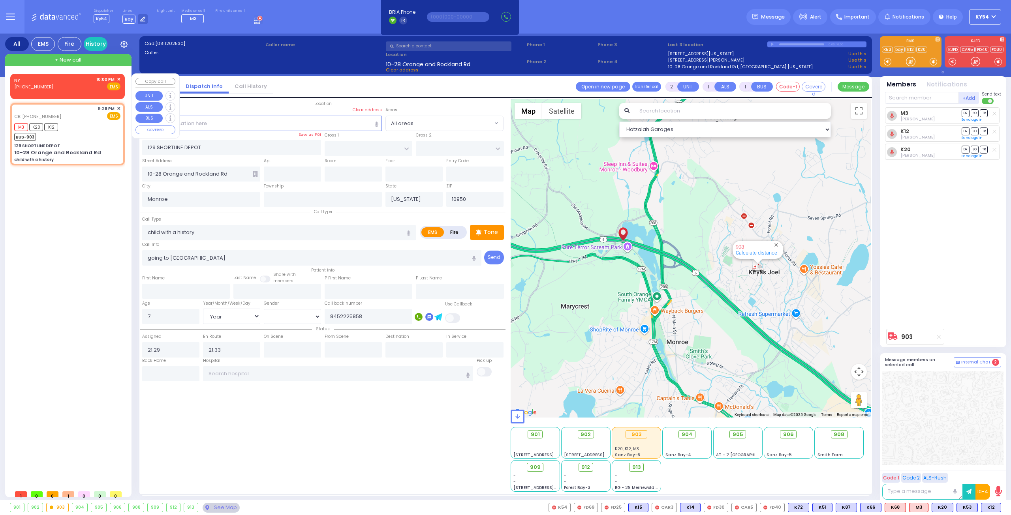
click at [119, 79] on span "✕" at bounding box center [119, 79] width 4 height 7
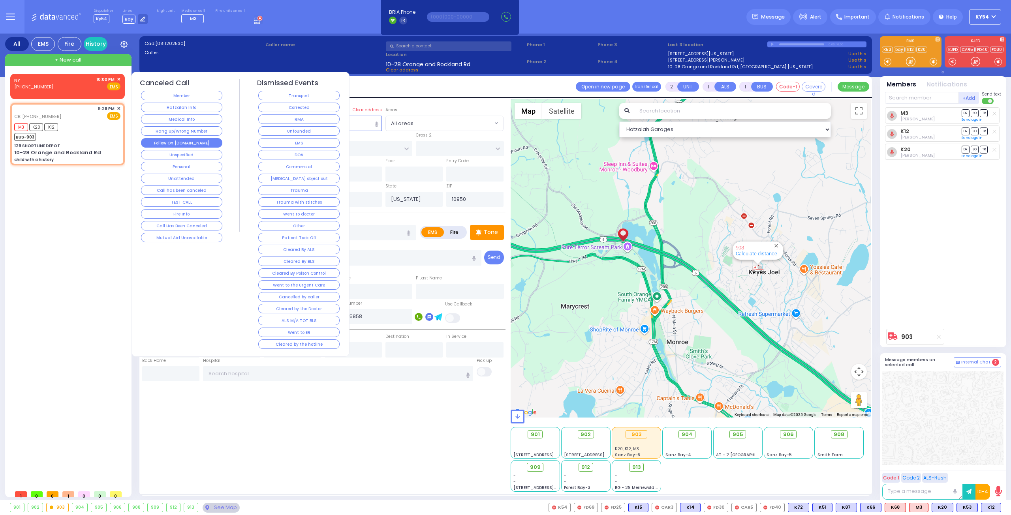
click at [161, 139] on button "Follow On [DOMAIN_NAME]" at bounding box center [181, 142] width 81 height 9
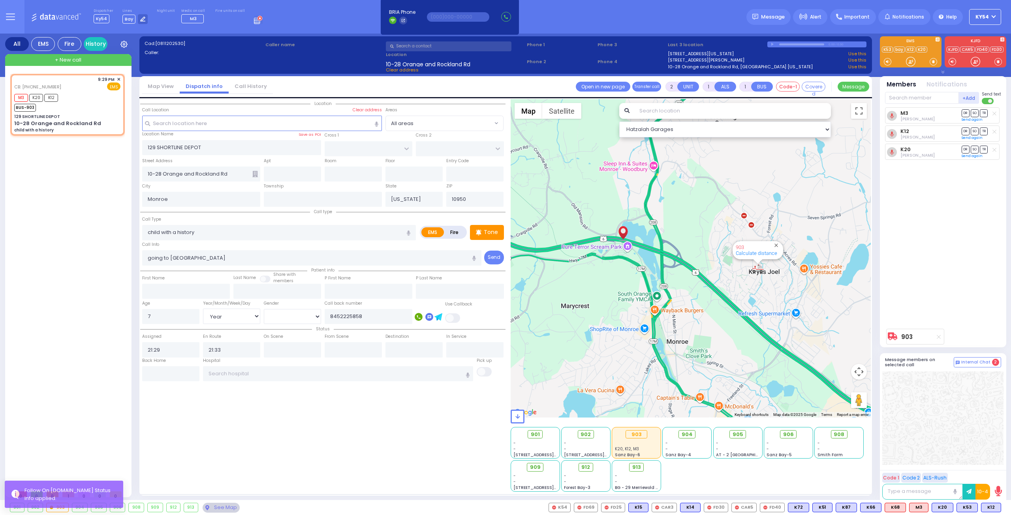
click at [102, 220] on div "CB: [PHONE_NUMBER] 9:29 PM ✕" at bounding box center [69, 280] width 118 height 413
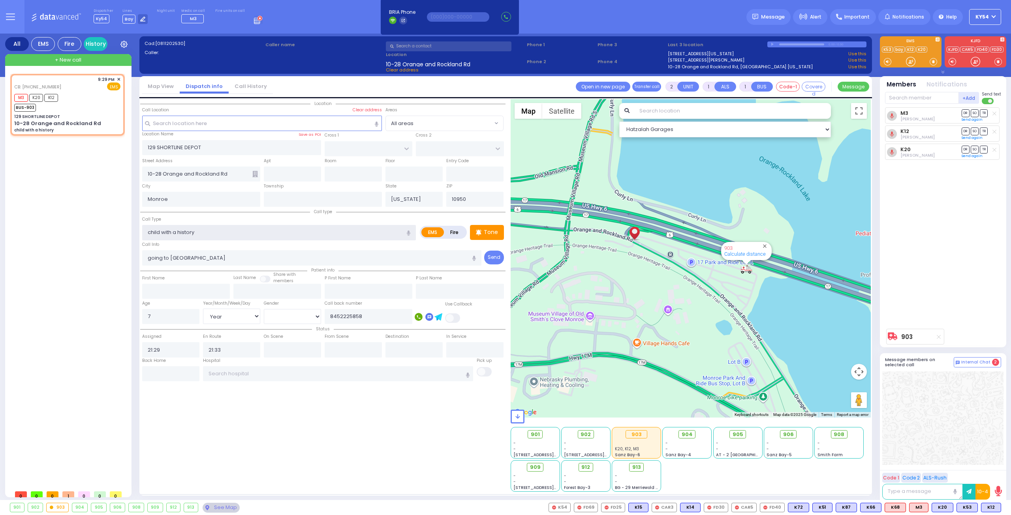
drag, startPoint x: 201, startPoint y: 231, endPoint x: 134, endPoint y: 230, distance: 66.4
click at [134, 230] on div "All EMS Fire History Settings" at bounding box center [505, 269] width 1001 height 470
drag, startPoint x: 186, startPoint y: 234, endPoint x: 64, endPoint y: 238, distance: 122.1
click at [65, 239] on div "CB: [PHONE_NUMBER] 9:29 PM ✕" at bounding box center [69, 280] width 118 height 413
select select
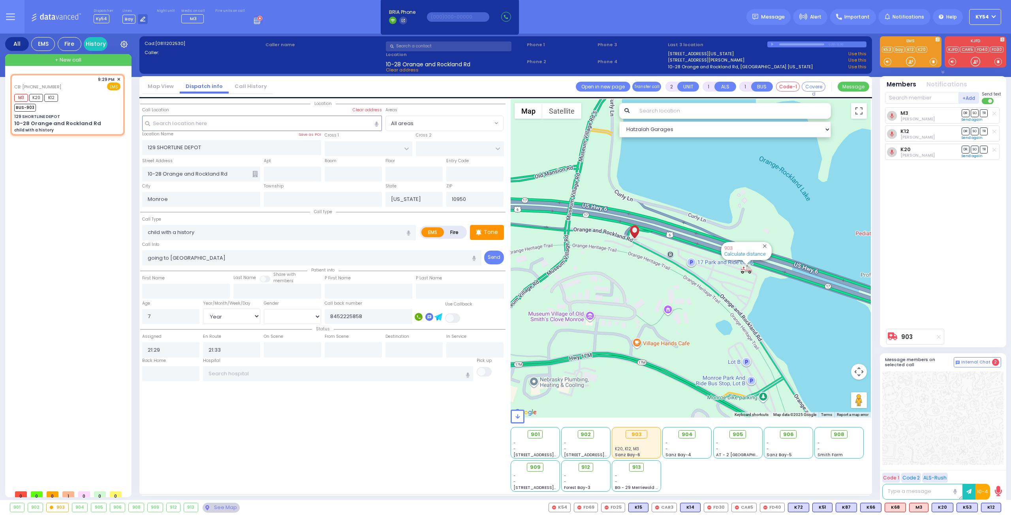
radio input "true"
select select "Year"
select select "Hatzalah Garages"
click at [76, 109] on div "M3 K20 K12 BUS-903" at bounding box center [67, 102] width 106 height 20
select select
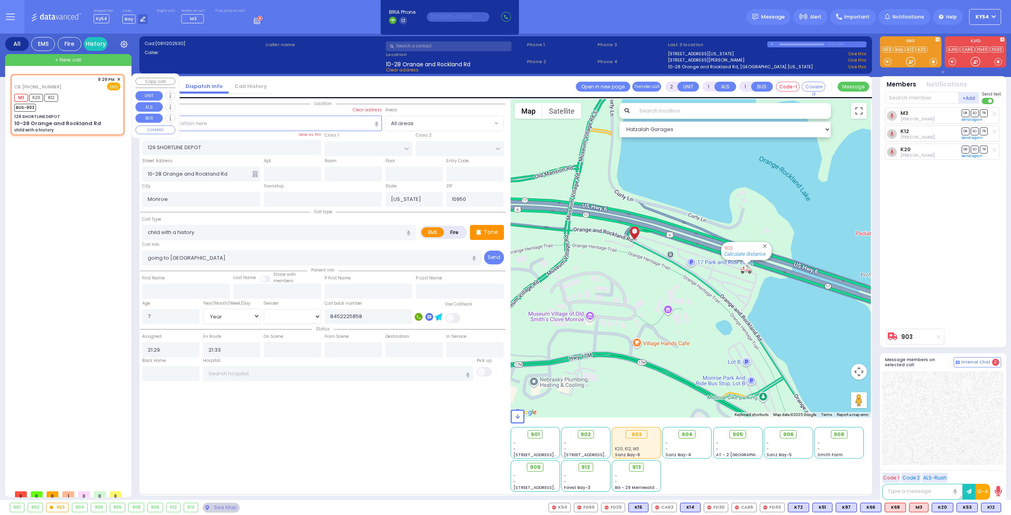
radio input "true"
select select "Year"
select select "Hatzalah Garages"
click at [81, 105] on div "M3 K20 K12 BUS-903" at bounding box center [67, 102] width 106 height 20
select select
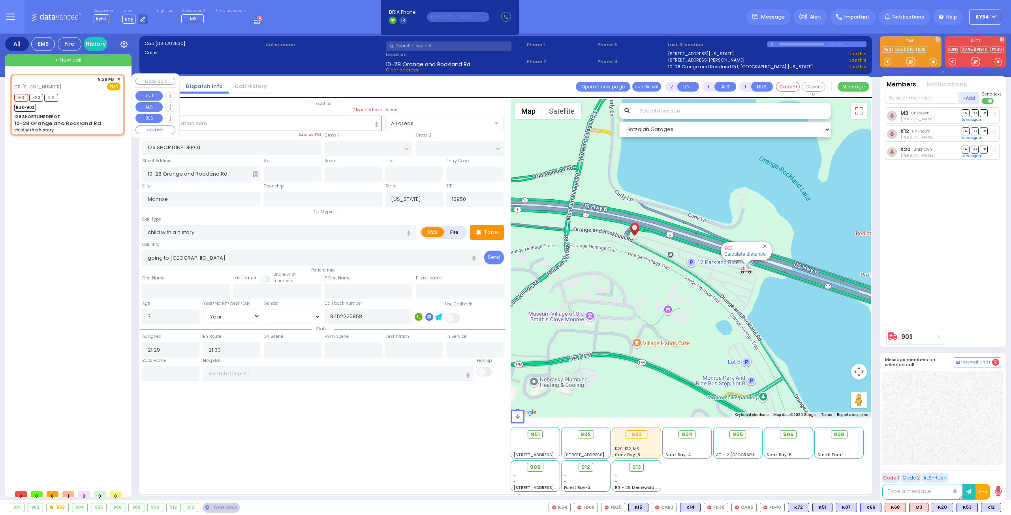
radio input "true"
select select "Year"
select select "Hatzalah Garages"
click at [900, 96] on input "text" at bounding box center [922, 98] width 74 height 12
type input "68"
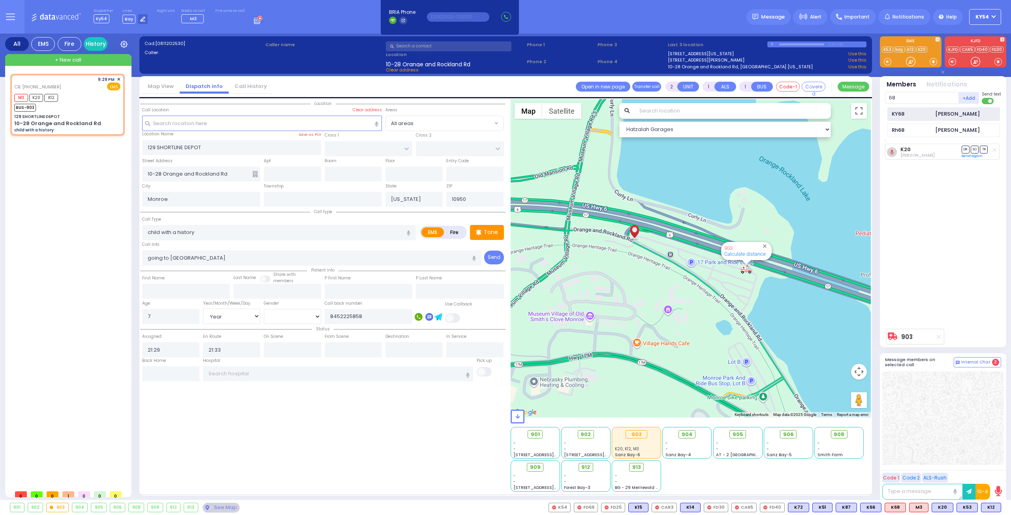
click at [922, 113] on div "KY68" at bounding box center [912, 114] width 40 height 8
select select
radio input "true"
select select "Year"
select select "Hatzalah Garages"
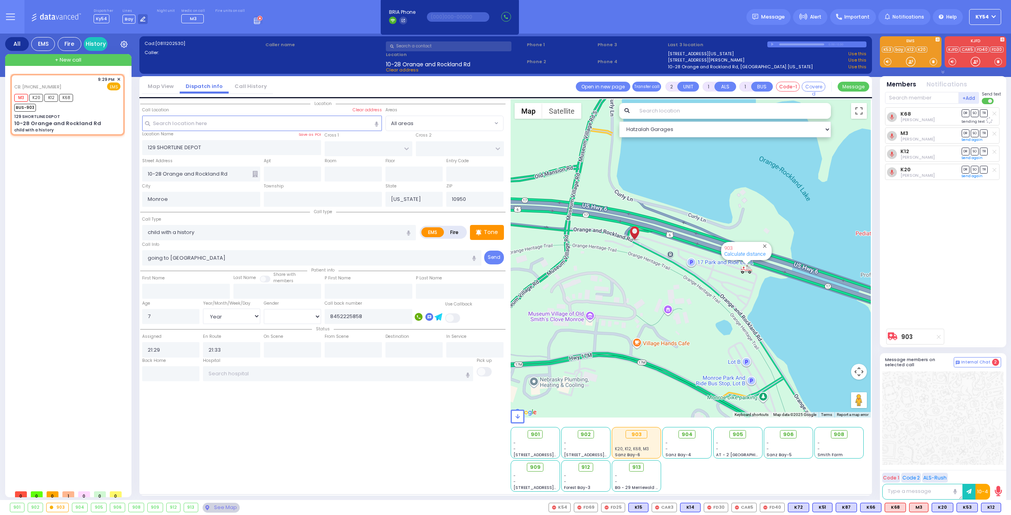
click at [96, 261] on div "CB: [PHONE_NUMBER] 9:29 PM ✕" at bounding box center [69, 280] width 118 height 413
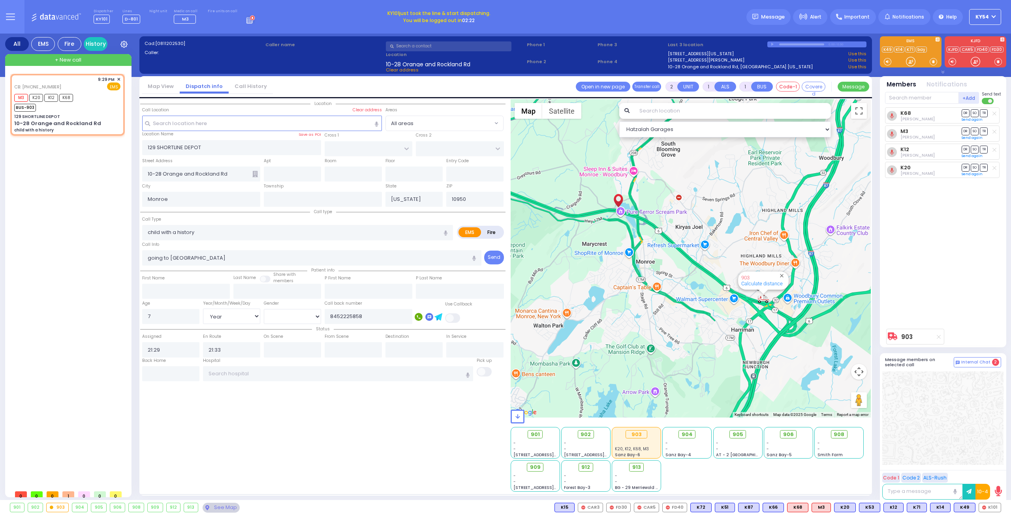
type input "6"
select select
radio input "true"
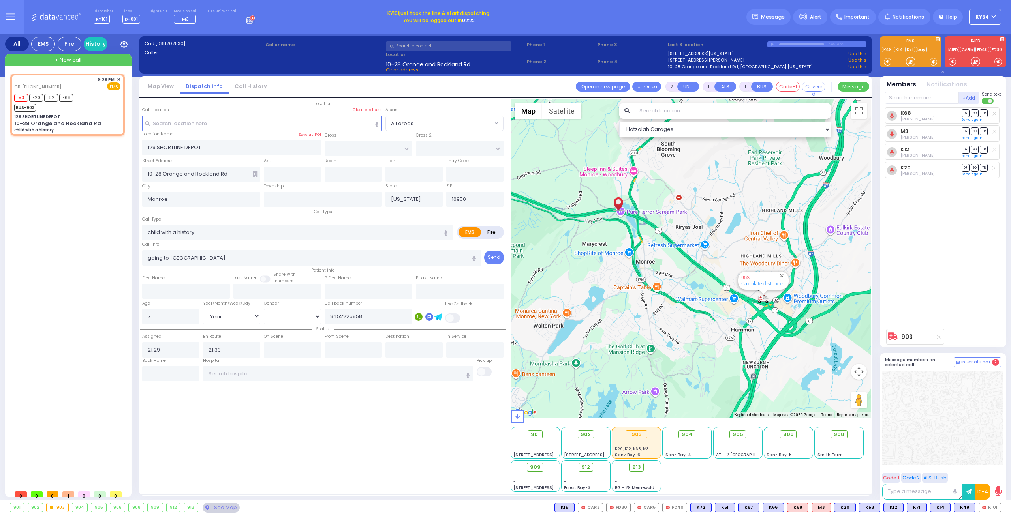
type input "Unknown"
select select "Year"
select select "Hatzalah Garages"
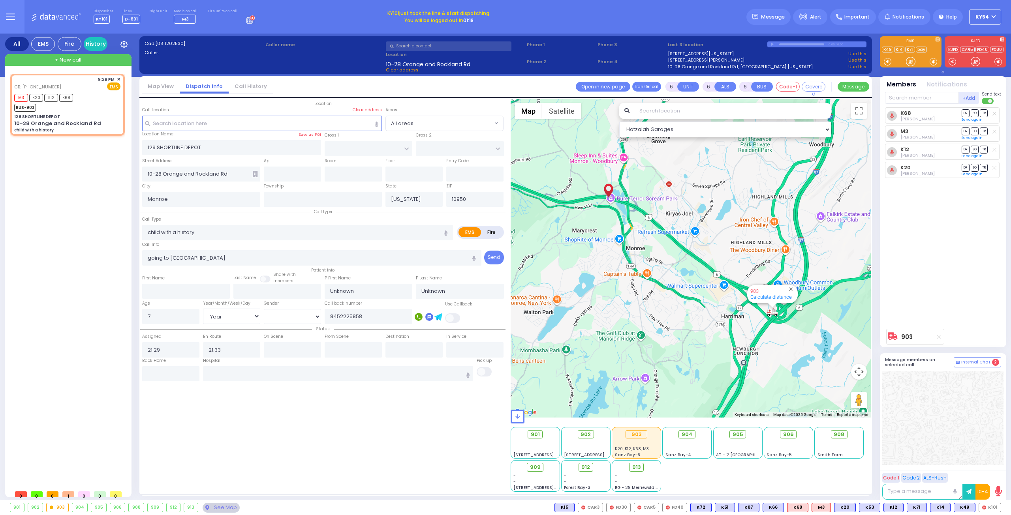
select select
radio input "true"
select select "Year"
select select "Hatzalah Garages"
